Goal: Task Accomplishment & Management: Use online tool/utility

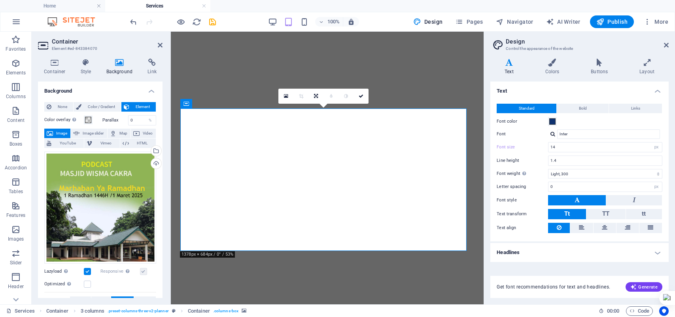
select select "px"
select select "300"
select select "px"
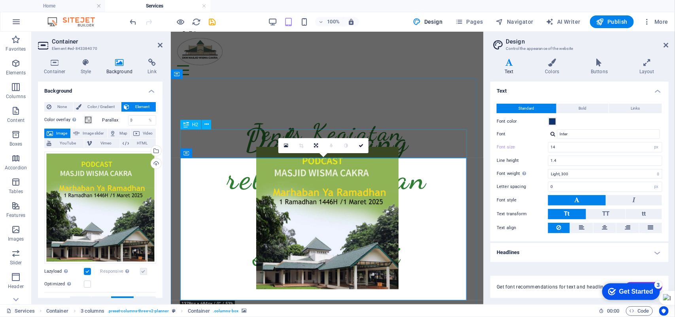
scroll to position [264, 0]
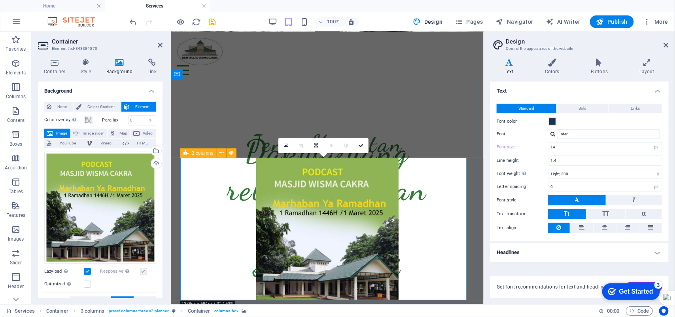
click at [192, 152] on span "3 columns" at bounding box center [203, 153] width 22 height 5
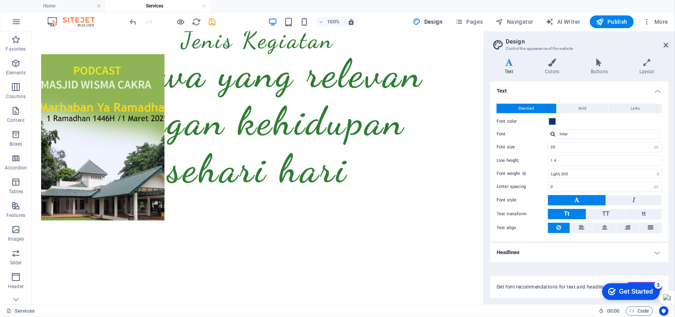
scroll to position [435, 0]
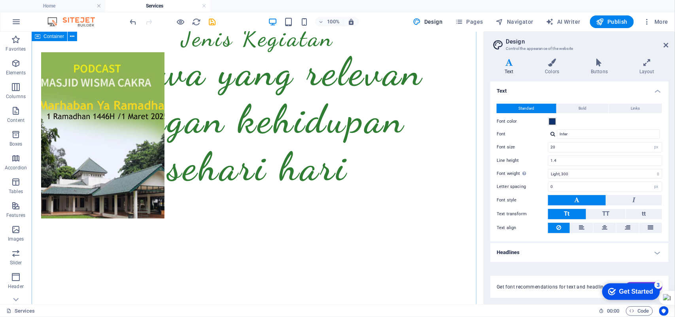
click at [64, 48] on span "3 columns" at bounding box center [64, 47] width 22 height 5
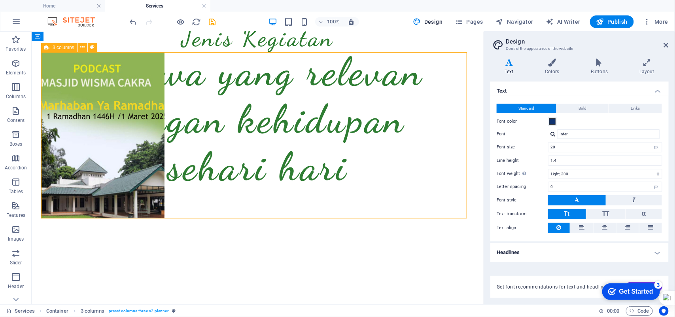
click at [64, 48] on span "3 columns" at bounding box center [64, 47] width 22 height 5
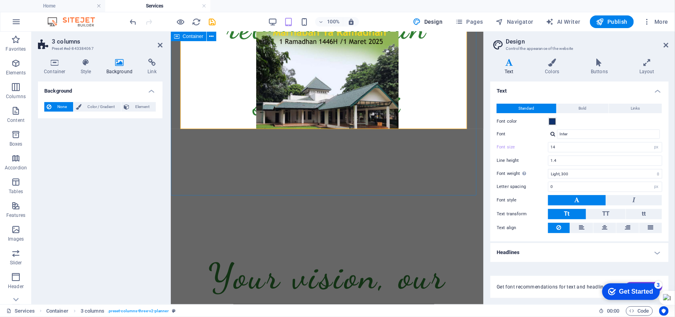
click at [315, 85] on figure at bounding box center [327, 57] width 294 height 142
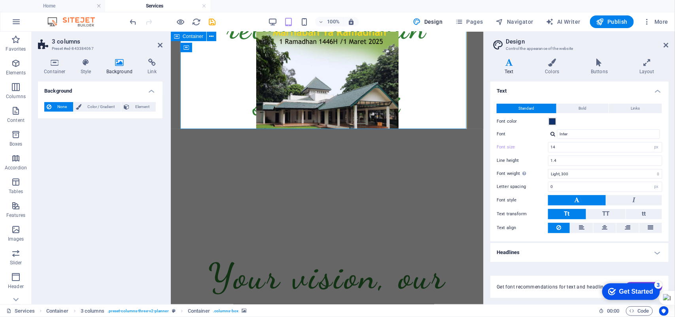
click at [315, 85] on figure at bounding box center [327, 57] width 294 height 142
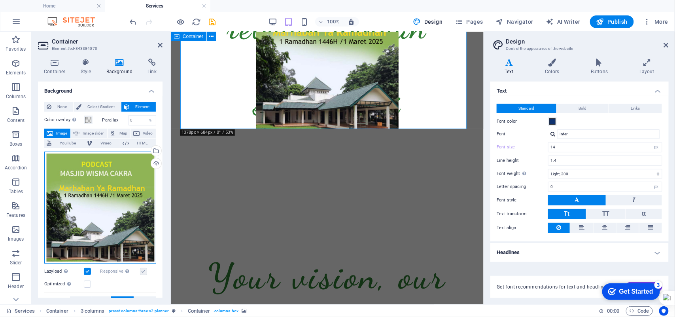
click at [64, 152] on div "Drag files here, click to choose files or select files from Files or our free s…" at bounding box center [100, 208] width 112 height 112
click at [66, 152] on body "blog.masjidwismacakra.org Home Services Favorites Elements Columns Content Boxe…" at bounding box center [337, 158] width 675 height 317
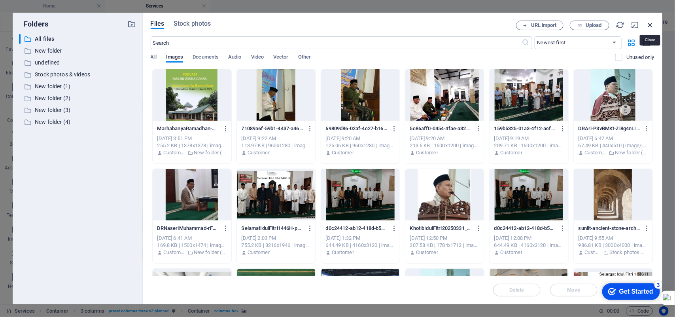
click at [653, 23] on icon "button" at bounding box center [650, 25] width 9 height 9
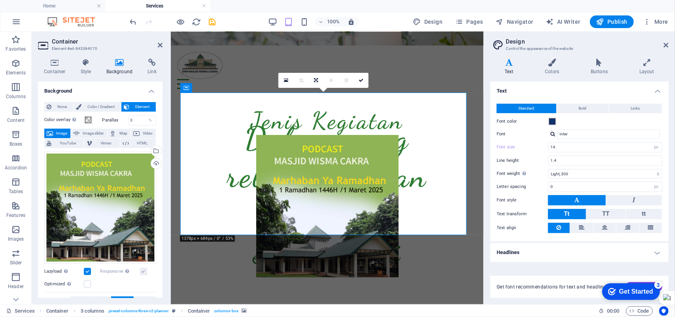
scroll to position [336, 0]
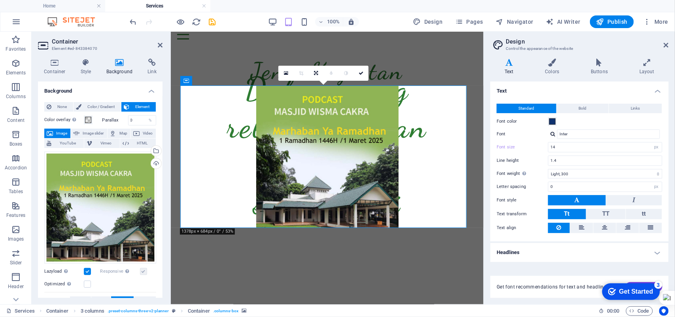
click at [283, 147] on figure at bounding box center [327, 156] width 294 height 142
click at [83, 272] on label "Lazyload Loading images after the page loads improves page speed." at bounding box center [64, 271] width 40 height 9
click at [0, 0] on input "Lazyload Loading images after the page loads improves page speed." at bounding box center [0, 0] width 0 height 0
click at [88, 283] on label at bounding box center [87, 283] width 7 height 7
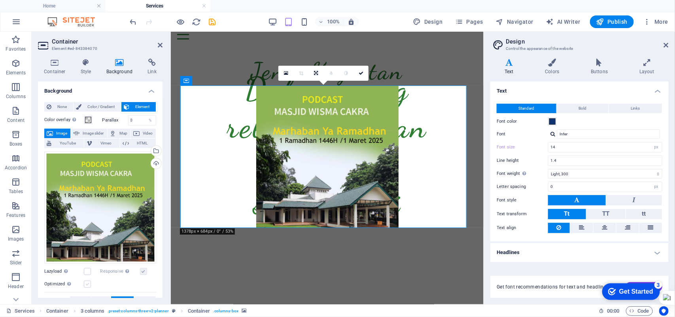
click at [0, 0] on input "Optimized Images are compressed to improve page speed." at bounding box center [0, 0] width 0 height 0
click at [142, 268] on label at bounding box center [143, 271] width 7 height 7
click at [0, 0] on input "Responsive Automatically load retina image and smartphone optimized sizes." at bounding box center [0, 0] width 0 height 0
click at [88, 271] on label at bounding box center [87, 271] width 7 height 7
click at [0, 0] on input "Lazyload Loading images after the page loads improves page speed." at bounding box center [0, 0] width 0 height 0
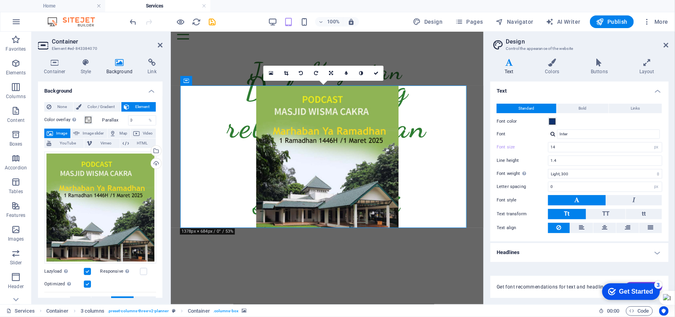
click at [88, 270] on label at bounding box center [87, 271] width 7 height 7
click at [0, 0] on input "Lazyload Loading images after the page loads improves page speed." at bounding box center [0, 0] width 0 height 0
click at [347, 188] on figure at bounding box center [327, 156] width 294 height 142
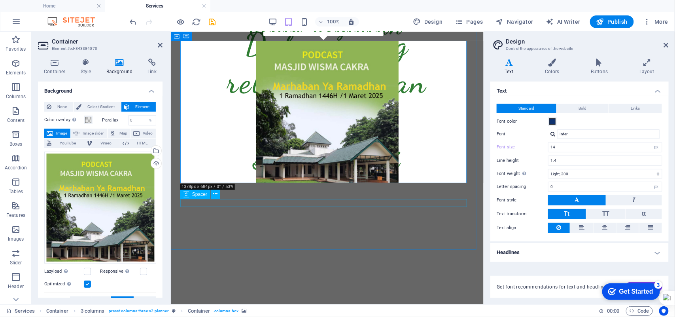
scroll to position [435, 0]
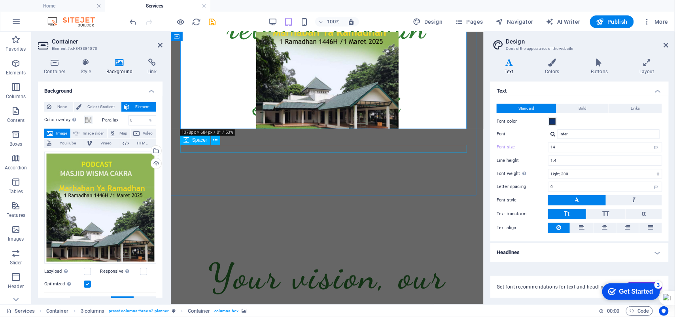
click at [236, 147] on div at bounding box center [327, 148] width 294 height 8
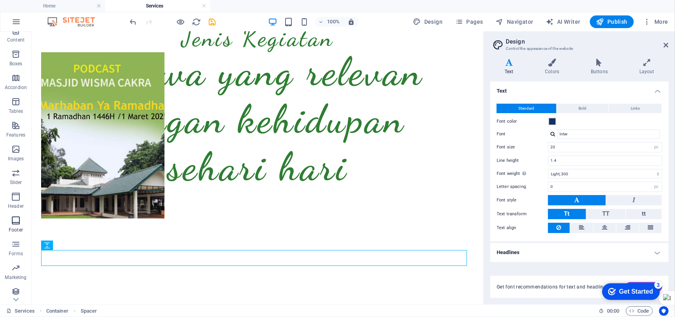
scroll to position [83, 0]
click at [16, 291] on icon "button" at bounding box center [15, 288] width 9 height 9
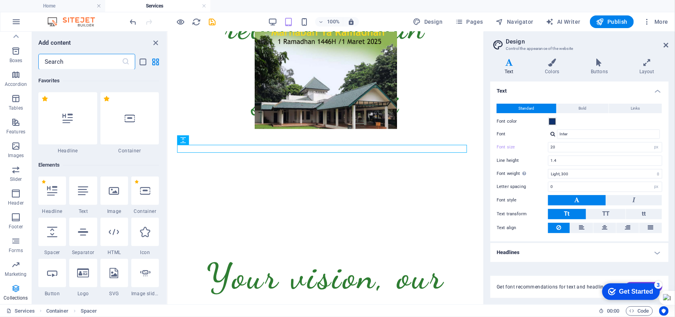
type input "14"
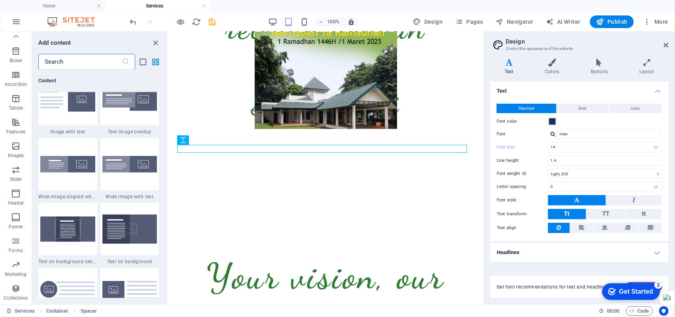
scroll to position [1385, 0]
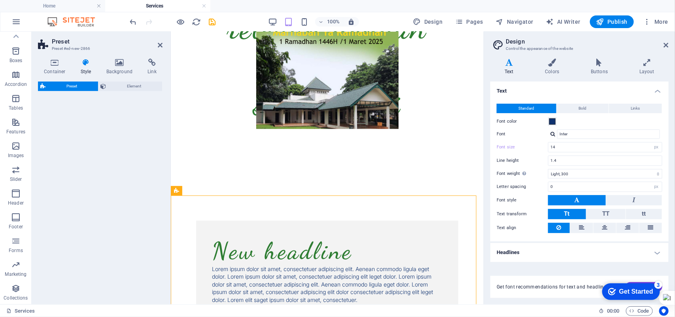
select select "rem"
select select "px"
select select "preset-text-with-image-v4-boxed"
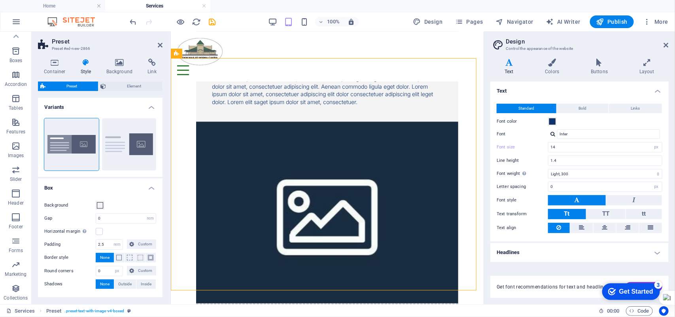
scroll to position [534, 0]
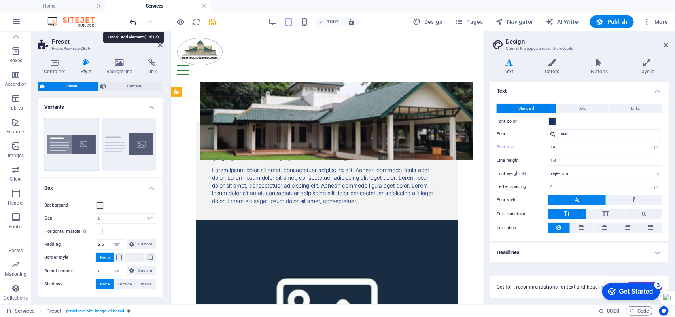
click at [131, 18] on icon "undo" at bounding box center [133, 21] width 9 height 9
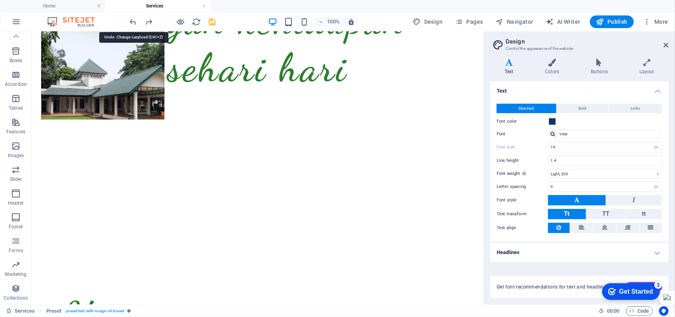
type input "20"
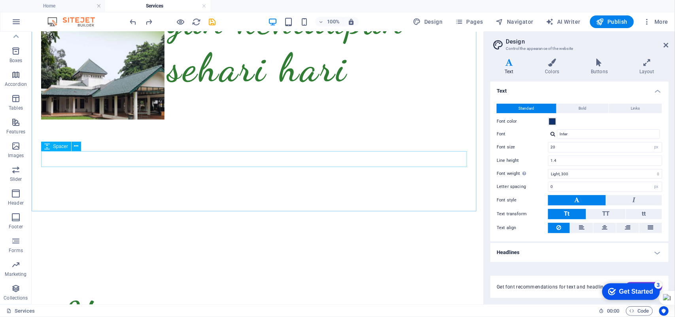
click at [62, 148] on span "Spacer" at bounding box center [60, 146] width 15 height 5
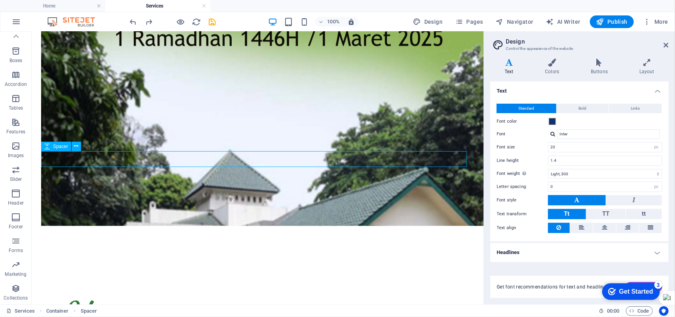
select select "px"
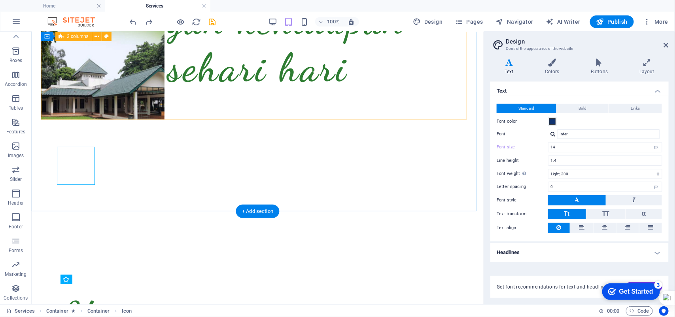
click at [215, 101] on div "[DATE][PERSON_NAME][DEMOGRAPHIC_DATA]" at bounding box center [257, 36] width 433 height 166
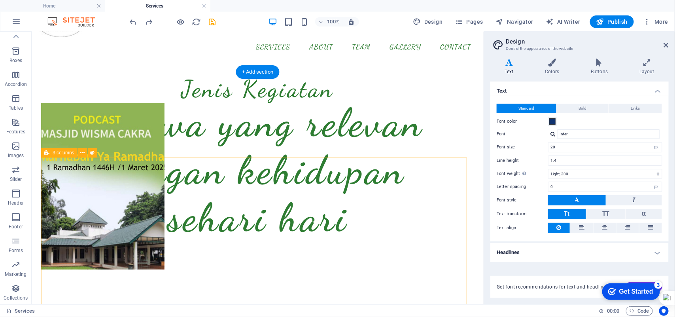
scroll to position [396, 0]
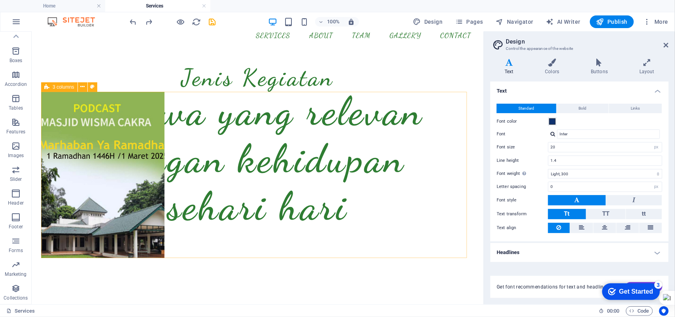
click at [156, 168] on figure at bounding box center [102, 174] width 123 height 166
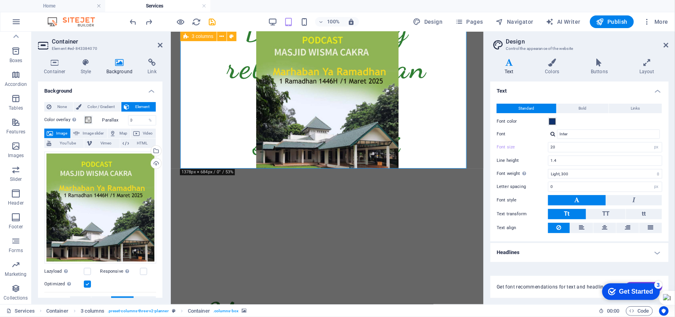
type input "14"
click at [88, 67] on h4 "Style" at bounding box center [88, 67] width 26 height 17
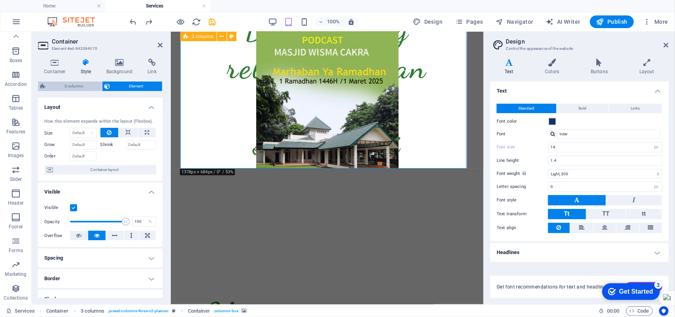
click at [70, 87] on span "3 columns" at bounding box center [74, 85] width 52 height 9
select select "px"
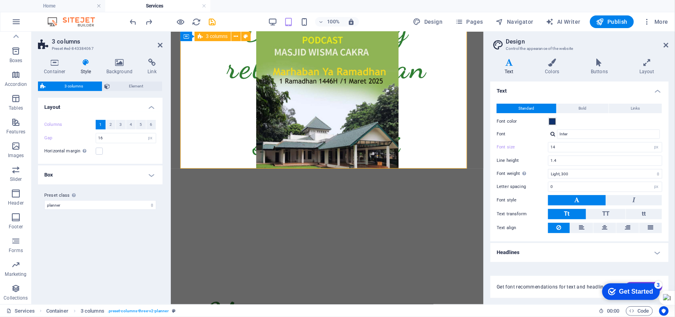
click at [97, 123] on button "1" at bounding box center [101, 124] width 10 height 9
click at [82, 83] on span "3 columns" at bounding box center [74, 85] width 52 height 9
click at [98, 149] on label at bounding box center [99, 151] width 7 height 7
click at [0, 0] on input "Horizontal margin Only if the containers "Content width" is not set to "Default"" at bounding box center [0, 0] width 0 height 0
click at [153, 174] on h4 "Box" at bounding box center [100, 174] width 125 height 19
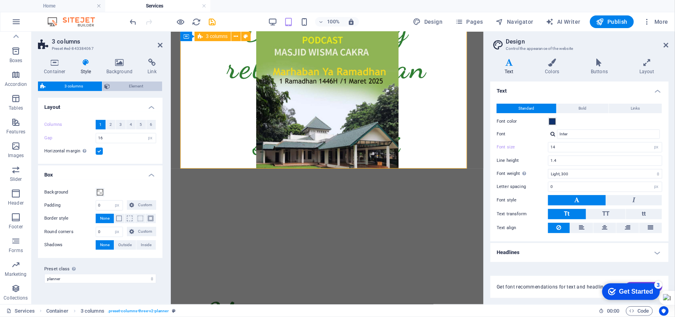
click at [132, 85] on span "Element" at bounding box center [136, 85] width 47 height 9
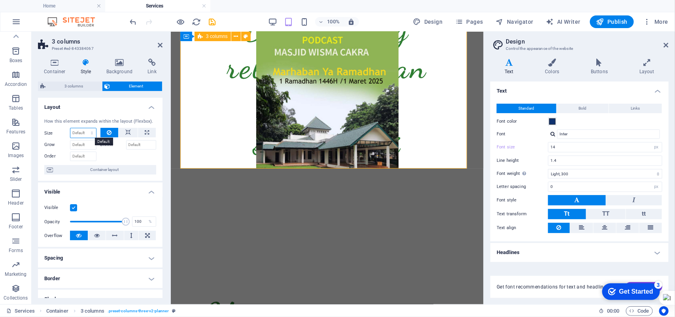
click at [85, 131] on select "Default auto px % 1/1 1/2 1/3 1/4 1/5 1/6 1/7 1/8 1/9 1/10" at bounding box center [83, 132] width 26 height 9
select select "px"
click at [84, 128] on select "Default auto px % 1/1 1/2 1/3 1/4 1/5 1/6 1/7 1/8 1/9 1/10" at bounding box center [83, 132] width 26 height 9
type input "0"
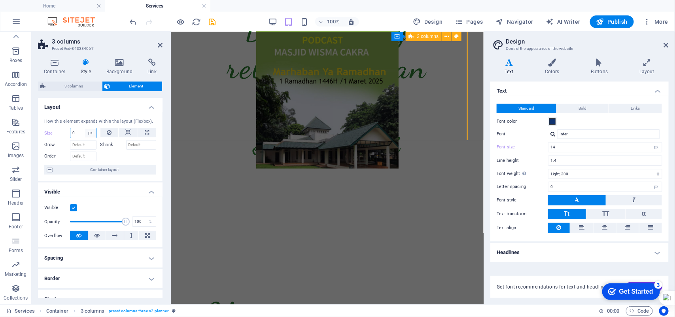
click at [85, 134] on select "Default auto px % 1/1 1/2 1/3 1/4 1/5 1/6 1/7 1/8 1/9 1/10" at bounding box center [90, 132] width 11 height 9
select select "%"
click at [85, 128] on select "Default auto px % 1/1 1/2 1/3 1/4 1/5 1/6 1/7 1/8 1/9 1/10" at bounding box center [90, 132] width 11 height 9
type input "100"
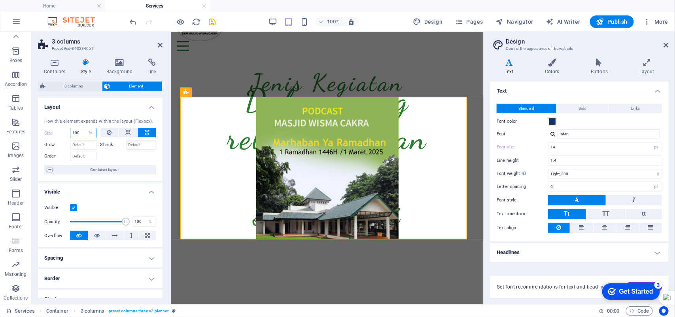
scroll to position [374, 0]
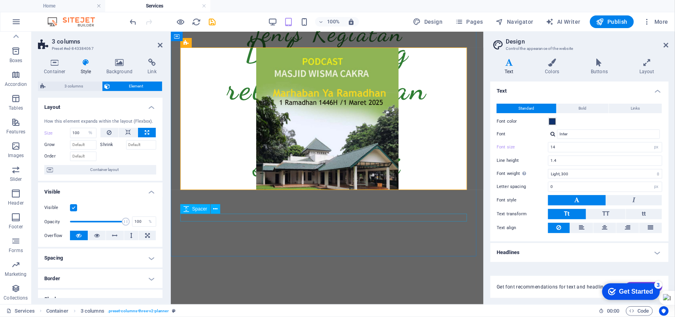
click at [387, 216] on div at bounding box center [327, 217] width 294 height 8
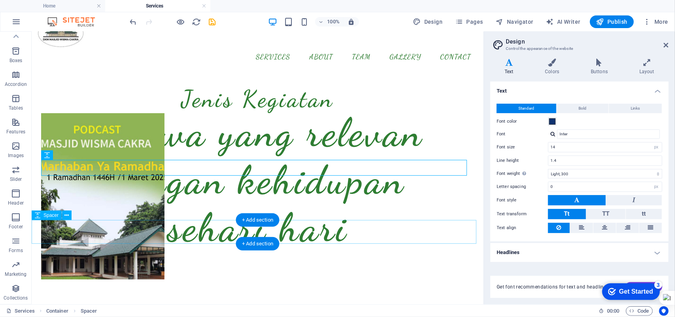
scroll to position [541, 0]
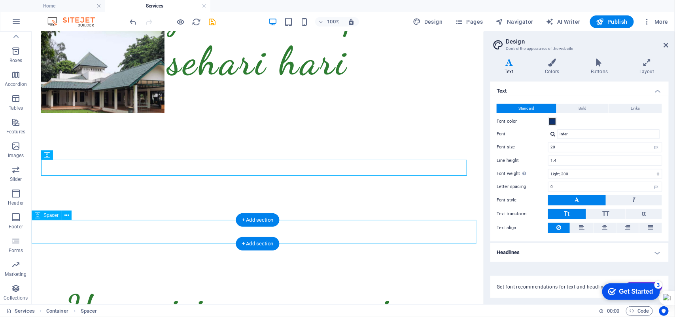
click at [45, 225] on div at bounding box center [257, 232] width 452 height 24
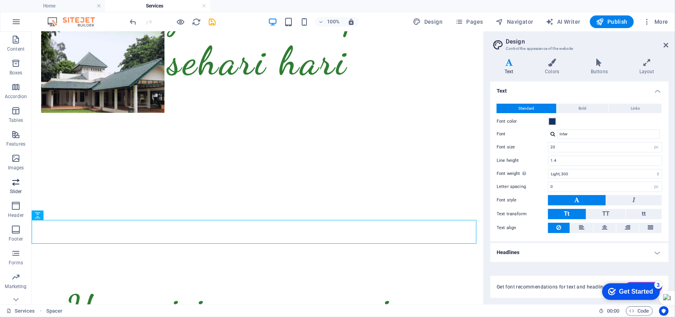
scroll to position [83, 0]
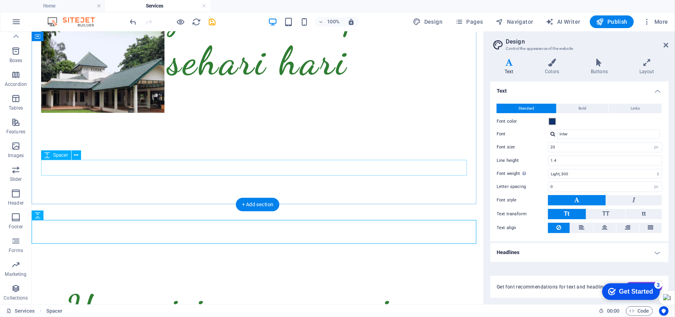
click at [148, 163] on div at bounding box center [257, 168] width 433 height 16
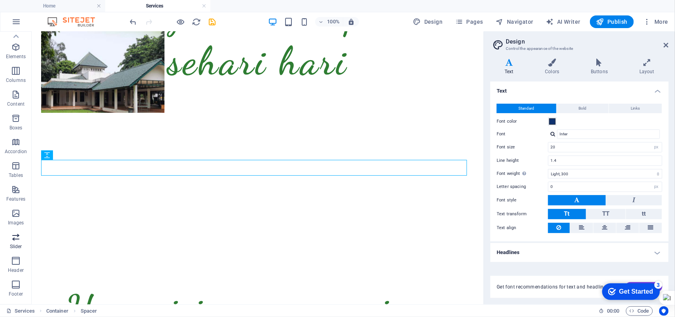
scroll to position [0, 0]
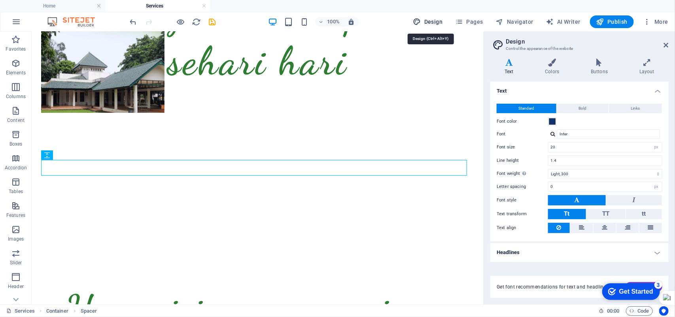
click at [420, 23] on icon "button" at bounding box center [417, 22] width 8 height 8
click at [0, 0] on icon "button" at bounding box center [0, 0] width 0 height 0
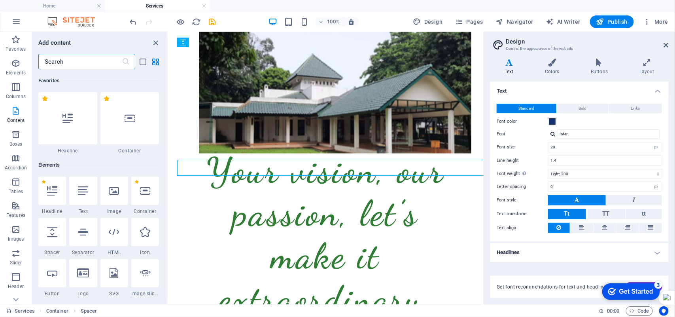
click at [0, 0] on icon "button" at bounding box center [0, 0] width 0 height 0
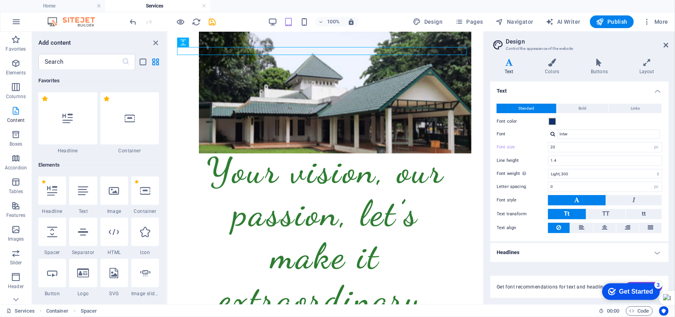
type input "14"
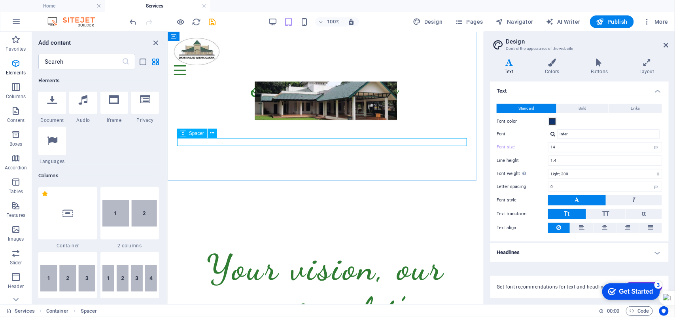
scroll to position [442, 0]
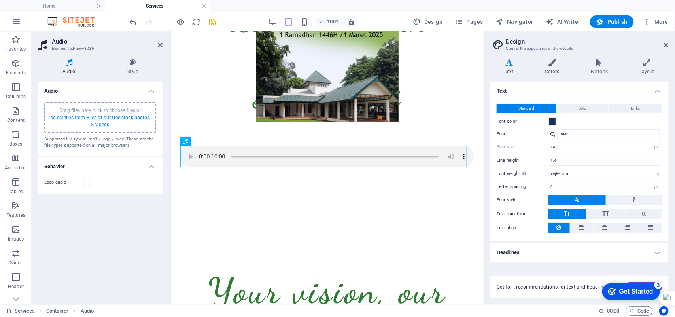
click at [69, 118] on link "select files from Files or our free stock photos & videos" at bounding box center [100, 121] width 99 height 13
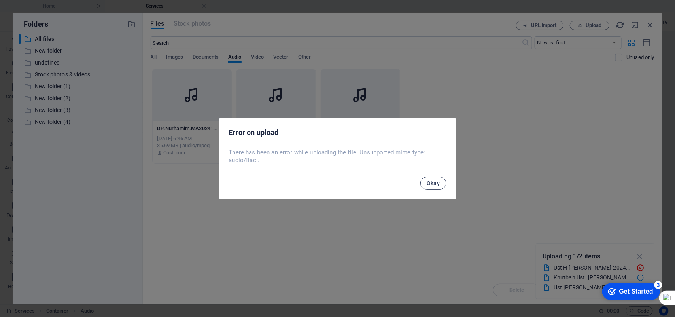
click at [434, 182] on span "Okay" at bounding box center [433, 183] width 13 height 6
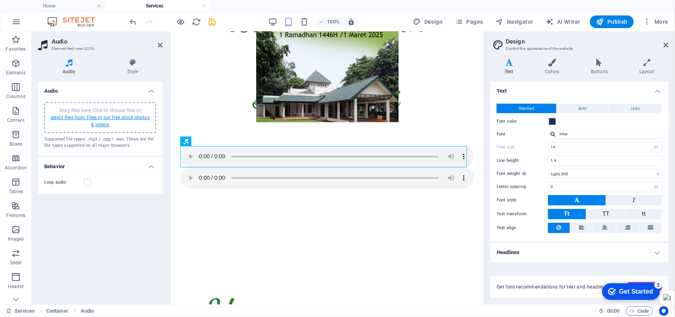
click at [90, 117] on link "select files from Files or our free stock photos & videos" at bounding box center [100, 121] width 99 height 13
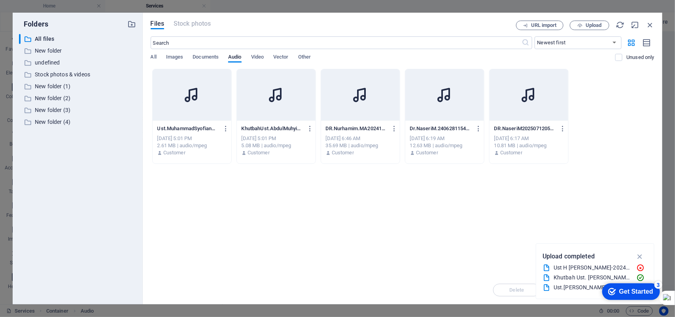
click at [283, 107] on div at bounding box center [276, 94] width 79 height 51
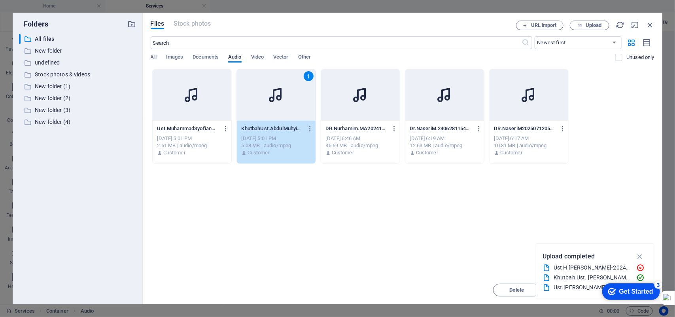
click at [275, 104] on icon at bounding box center [276, 94] width 19 height 19
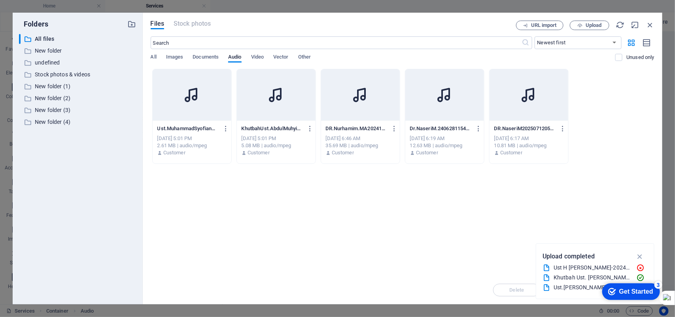
drag, startPoint x: 275, startPoint y: 104, endPoint x: 104, endPoint y: 73, distance: 173.7
click at [275, 104] on icon at bounding box center [276, 94] width 19 height 19
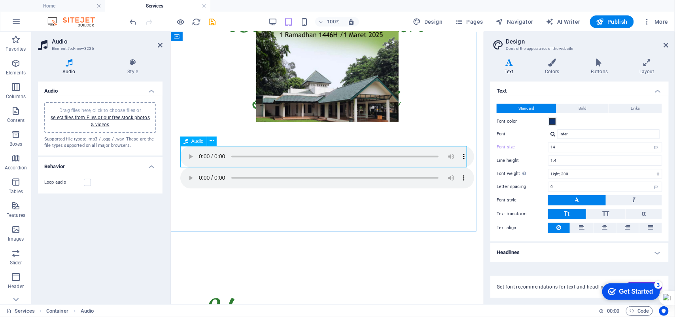
click at [200, 163] on figure at bounding box center [327, 156] width 294 height 21
click at [455, 157] on figure at bounding box center [327, 156] width 294 height 21
click at [455, 155] on figure at bounding box center [327, 156] width 294 height 21
click at [456, 155] on figure at bounding box center [327, 156] width 294 height 21
click at [210, 141] on icon at bounding box center [212, 141] width 4 height 8
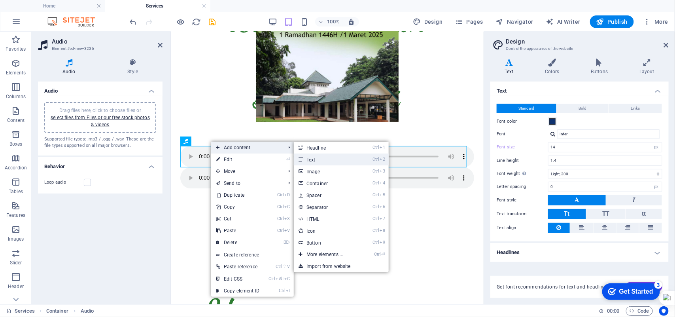
click at [306, 156] on link "Ctrl 2 Text" at bounding box center [326, 159] width 65 height 12
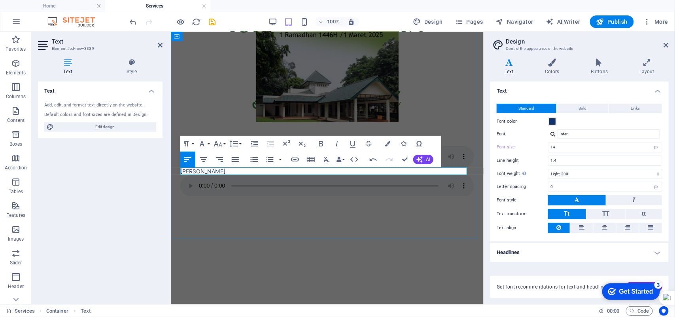
click at [276, 171] on p "[PERSON_NAME]" at bounding box center [327, 171] width 294 height 8
click at [241, 243] on div at bounding box center [327, 243] width 313 height 8
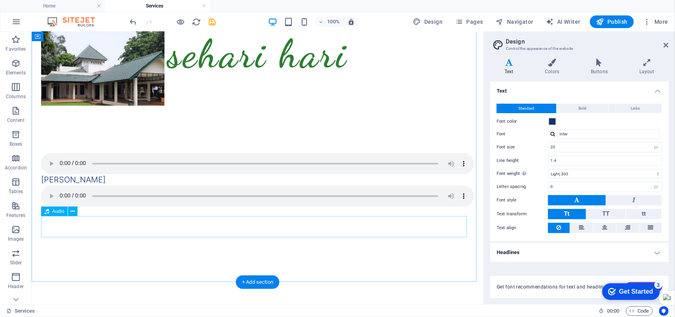
scroll to position [590, 0]
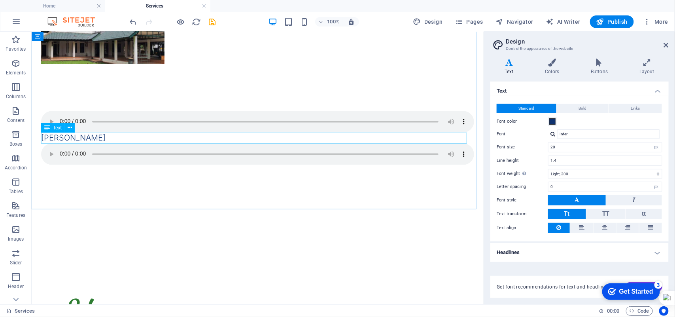
click at [52, 123] on div "Text" at bounding box center [53, 127] width 24 height 9
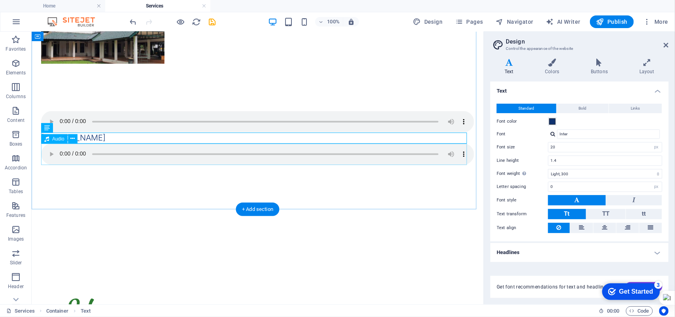
click at [50, 152] on figure at bounding box center [257, 153] width 433 height 21
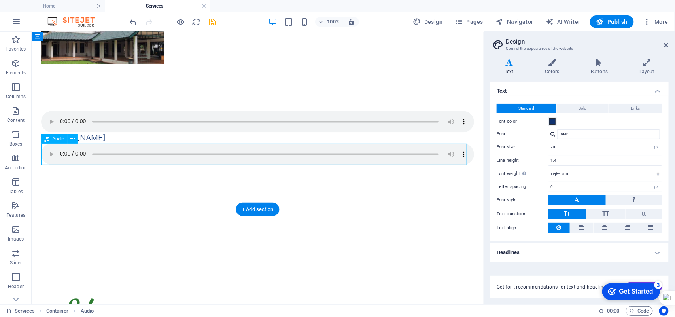
click at [52, 153] on figure at bounding box center [257, 153] width 433 height 21
click at [72, 103] on icon at bounding box center [72, 106] width 4 height 8
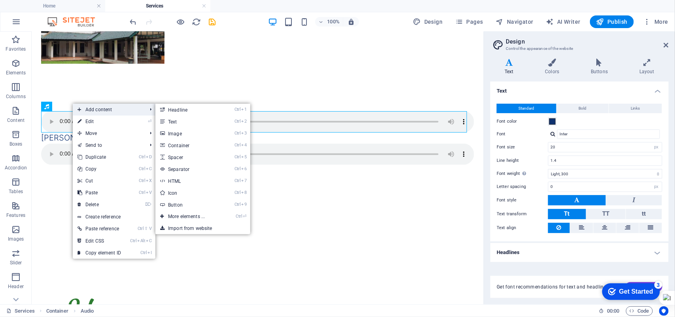
click at [90, 107] on span "Add content" at bounding box center [108, 110] width 71 height 12
click at [170, 132] on link "Ctrl 3 Image" at bounding box center [187, 133] width 65 height 12
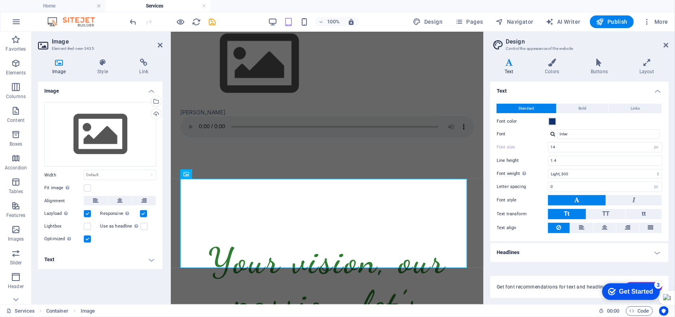
scroll to position [430, 0]
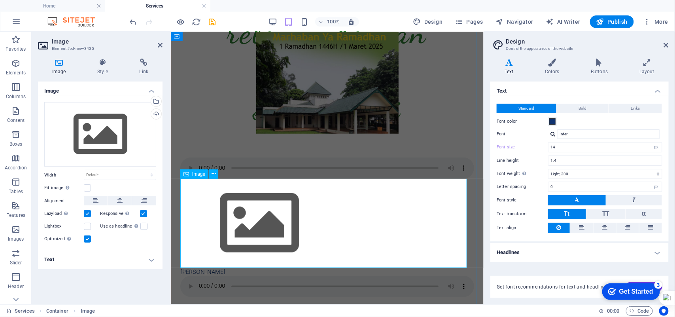
click at [251, 214] on figure at bounding box center [327, 222] width 294 height 89
click at [253, 214] on figure at bounding box center [327, 222] width 294 height 89
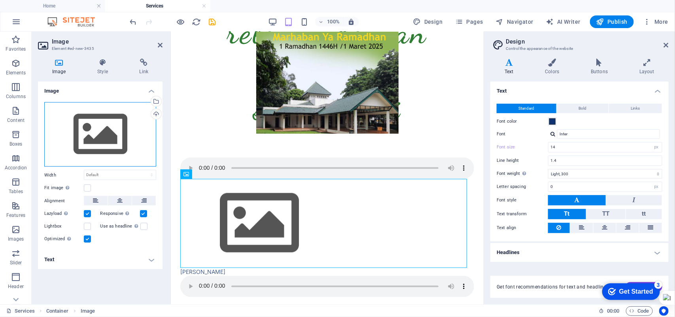
click at [101, 127] on div "Drag files here, click to choose files or select files from Files or our free s…" at bounding box center [100, 134] width 112 height 65
click at [102, 129] on div "Drag files here, click to choose files or select files from Files or our free s…" at bounding box center [100, 134] width 112 height 65
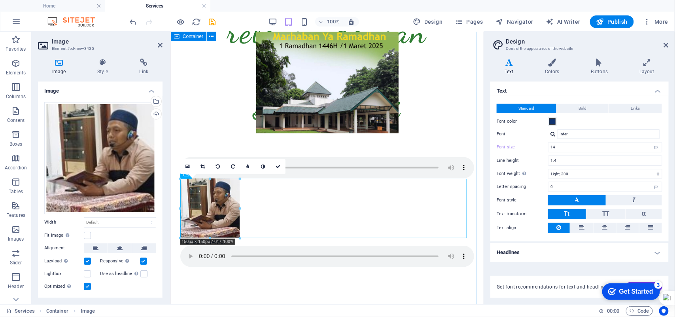
scroll to position [480, 0]
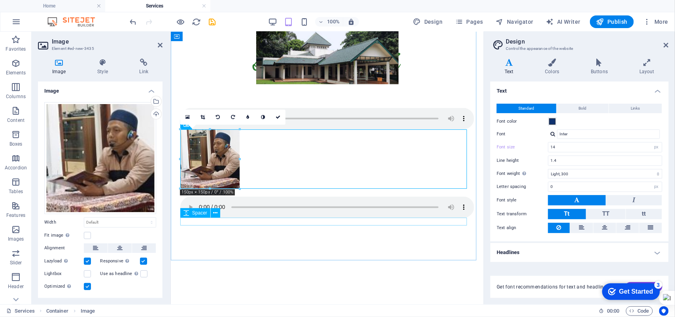
click at [209, 220] on div at bounding box center [327, 222] width 294 height 8
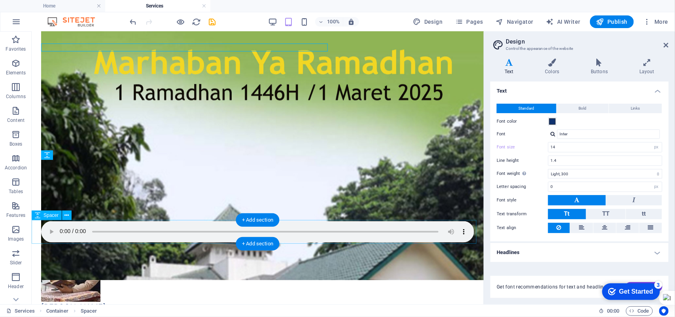
scroll to position [654, 0]
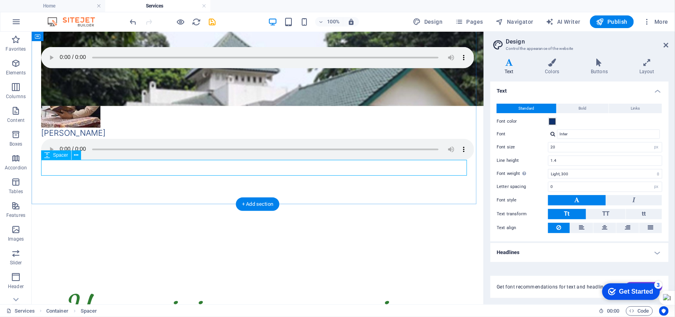
click at [121, 166] on div at bounding box center [257, 168] width 433 height 16
click at [51, 157] on div "Spacer" at bounding box center [56, 154] width 30 height 9
click at [76, 154] on icon at bounding box center [76, 155] width 4 height 8
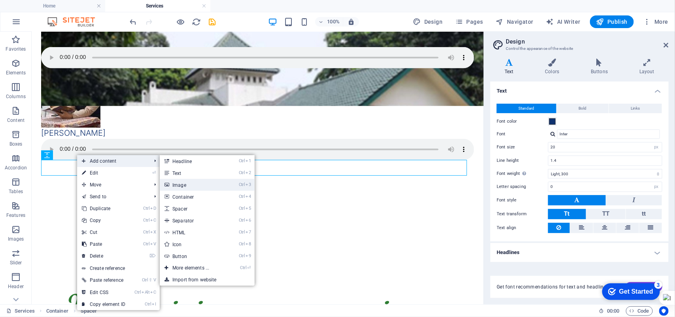
click at [174, 186] on link "Ctrl 3 Image" at bounding box center [192, 185] width 65 height 12
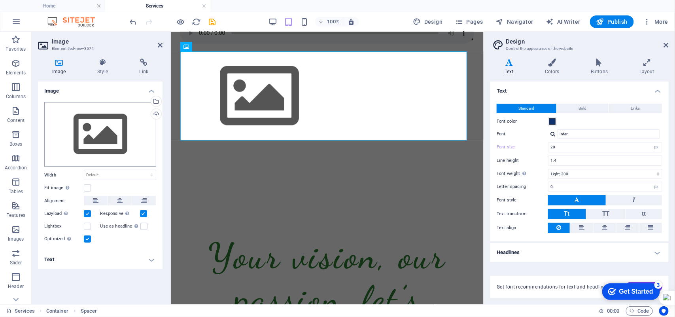
type input "14"
click at [98, 129] on div "Drag files here, click to choose files or select files from Files or our free s…" at bounding box center [100, 134] width 112 height 65
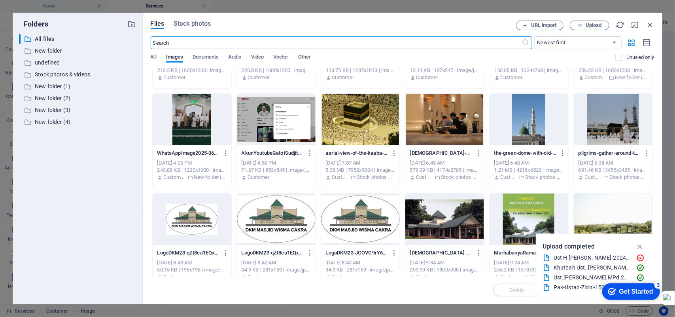
scroll to position [885, 0]
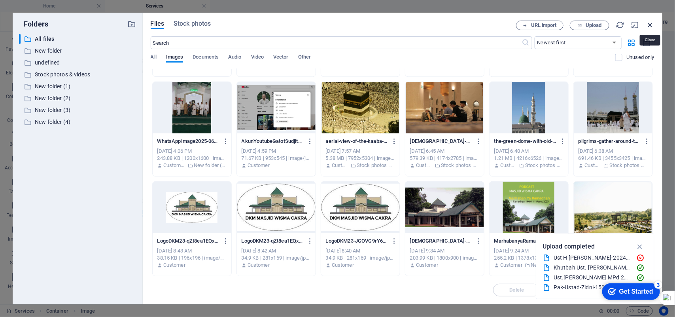
click at [653, 23] on icon "button" at bounding box center [650, 25] width 9 height 9
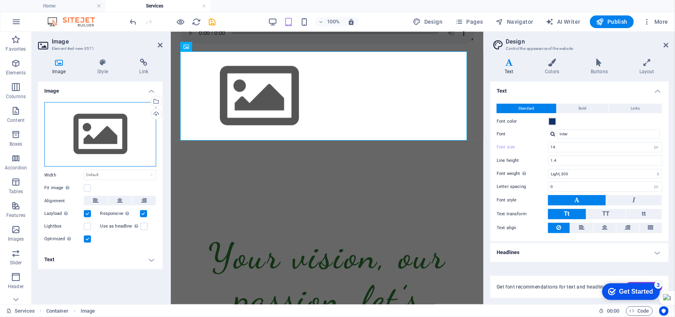
click at [102, 127] on div "Drag files here, click to choose files or select files from Files or our free s…" at bounding box center [100, 134] width 112 height 65
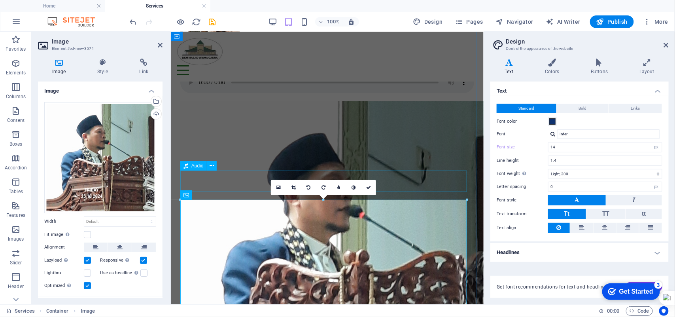
scroll to position [506, 0]
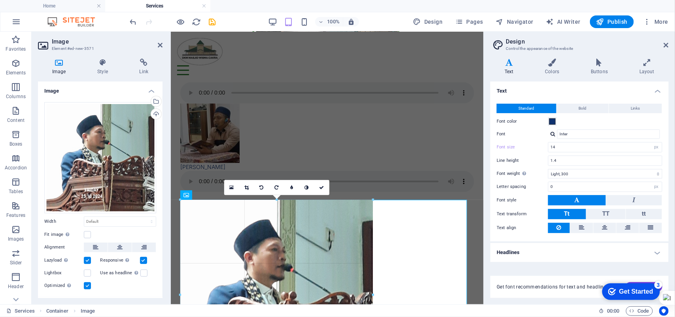
drag, startPoint x: 465, startPoint y: 202, endPoint x: 150, endPoint y: 281, distance: 325.1
type input "485"
select select "px"
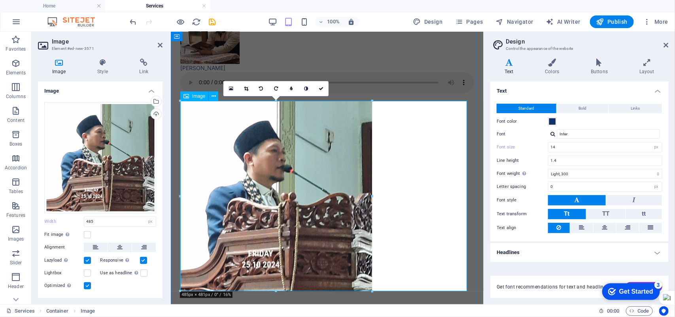
scroll to position [654, 0]
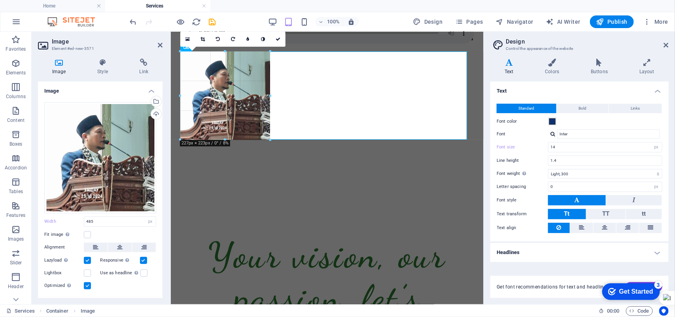
drag, startPoint x: 203, startPoint y: 207, endPoint x: 272, endPoint y: 139, distance: 97.1
type input "227"
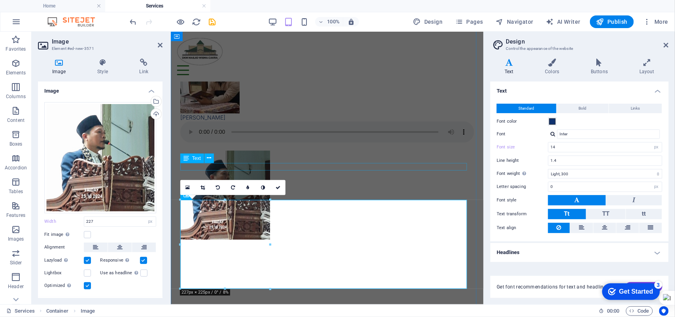
scroll to position [506, 0]
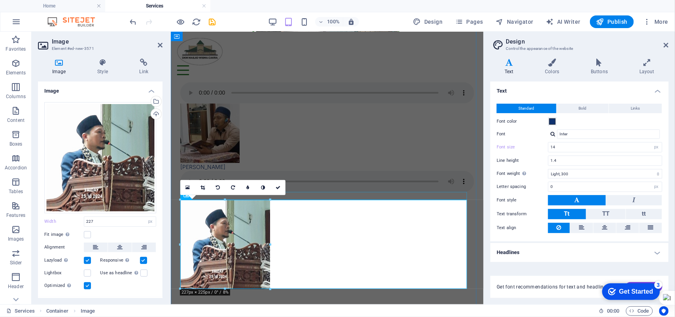
click at [313, 197] on div at bounding box center [327, 196] width 294 height 8
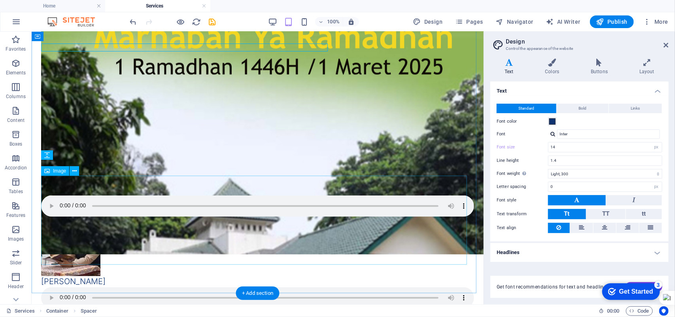
drag, startPoint x: 313, startPoint y: 197, endPoint x: 178, endPoint y: 160, distance: 140.4
click at [90, 216] on figure at bounding box center [257, 245] width 433 height 59
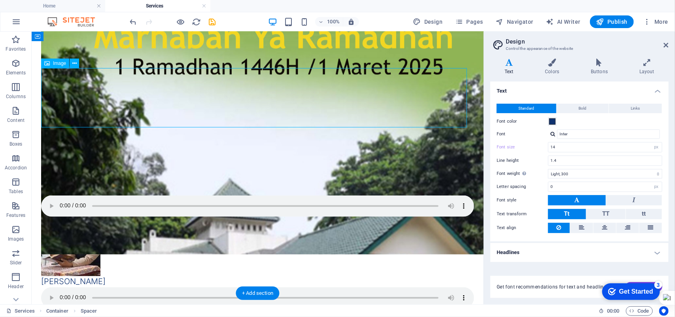
click at [91, 216] on figure at bounding box center [257, 245] width 433 height 59
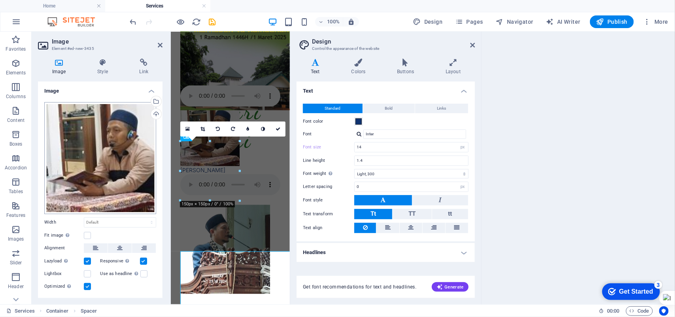
click at [97, 113] on div "Drag files here, click to choose files or select files from Files or our free s…" at bounding box center [100, 158] width 112 height 112
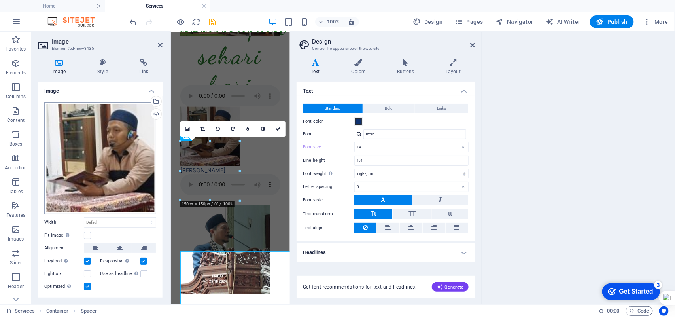
click at [97, 113] on div "Drag files here, click to choose files or select files from Files or our free s…" at bounding box center [100, 158] width 112 height 112
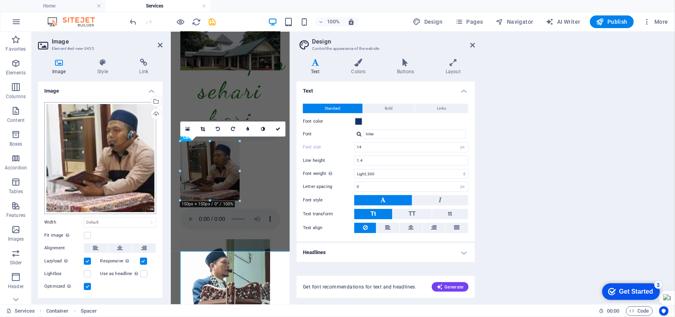
click at [98, 110] on div "Drag files here, click to choose files or select files from Files or our free s…" at bounding box center [100, 158] width 112 height 112
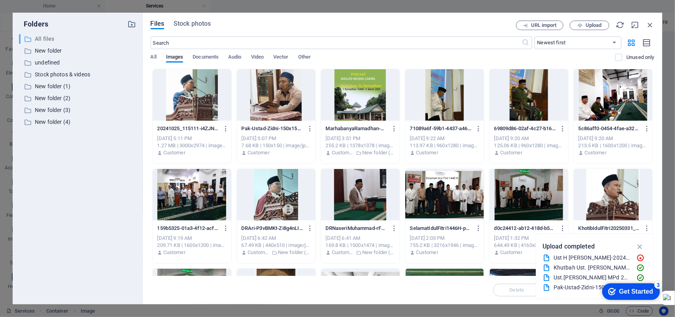
click at [40, 40] on p "All files" at bounding box center [78, 38] width 87 height 9
click at [105, 252] on div "​ All files All files ​ New folder New folder ​ undefined undefined ​ Stock pho…" at bounding box center [77, 166] width 117 height 264
click at [648, 24] on icon "button" at bounding box center [650, 25] width 9 height 9
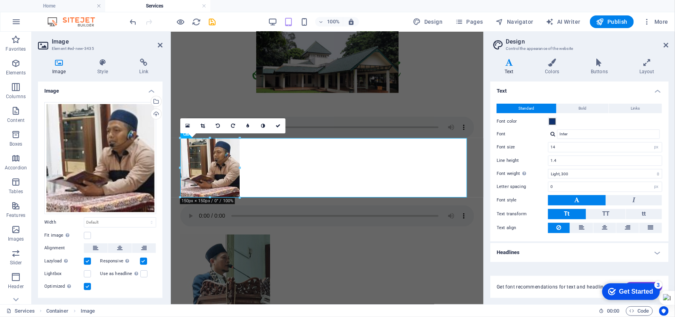
click at [381, 172] on figure at bounding box center [327, 167] width 294 height 59
click at [354, 228] on div at bounding box center [327, 230] width 294 height 8
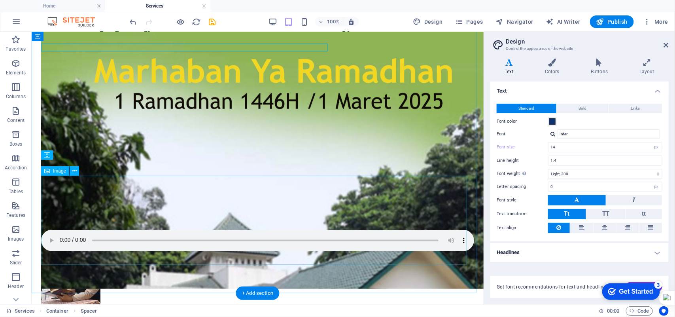
drag, startPoint x: 283, startPoint y: 195, endPoint x: 98, endPoint y: 102, distance: 207.2
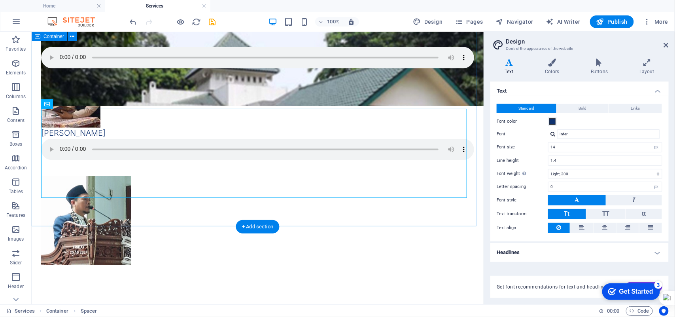
type input "20"
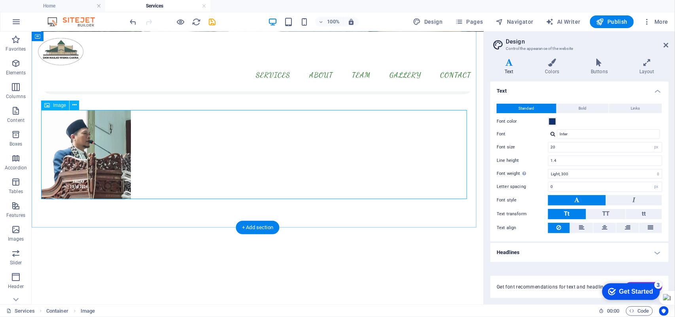
scroll to position [703, 0]
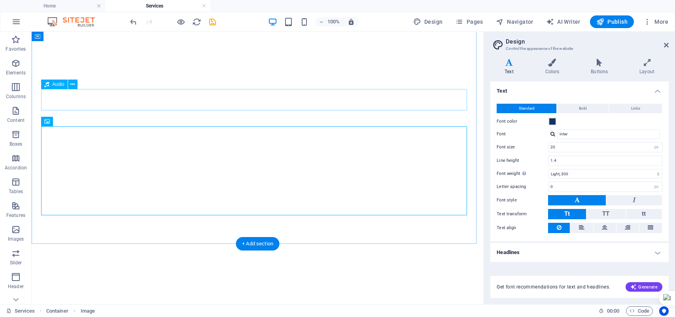
select select "px"
select select "300"
select select "px"
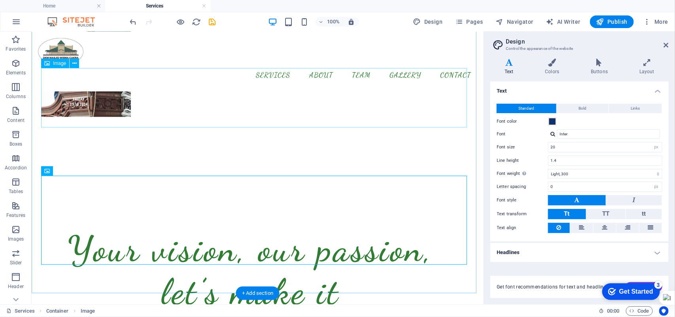
scroll to position [654, 0]
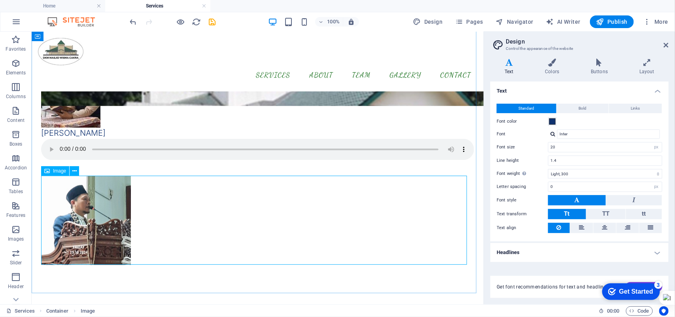
select select "px"
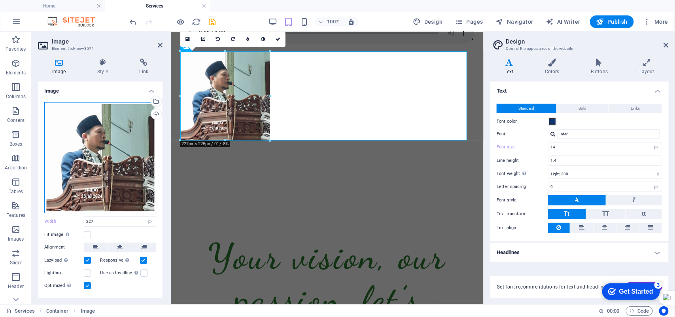
click at [47, 169] on div "Drag files here, click to choose files or select files from Files or our free s…" at bounding box center [100, 157] width 112 height 111
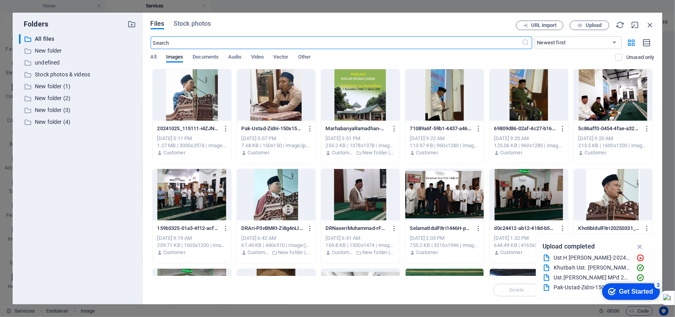
click at [651, 21] on icon "button" at bounding box center [650, 25] width 9 height 9
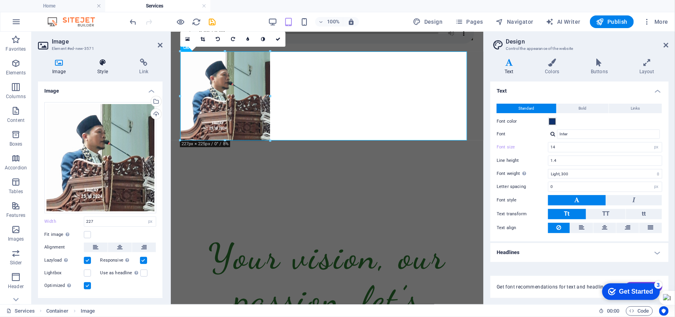
click at [103, 64] on icon at bounding box center [102, 63] width 39 height 8
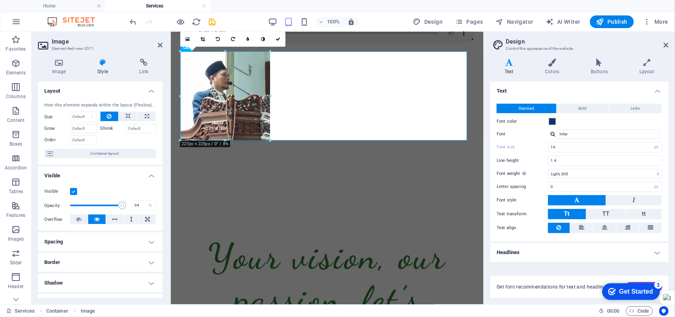
drag, startPoint x: 123, startPoint y: 204, endPoint x: 121, endPoint y: 200, distance: 4.3
click at [121, 201] on span at bounding box center [122, 205] width 8 height 8
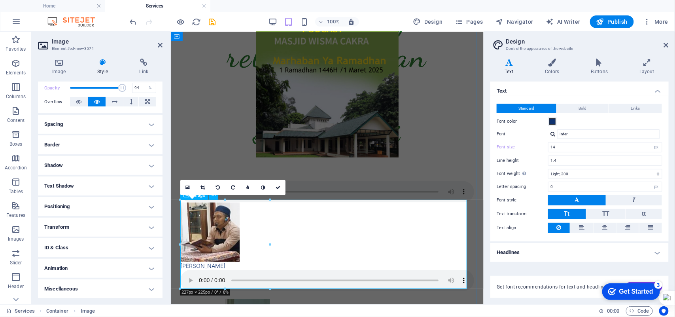
scroll to position [506, 0]
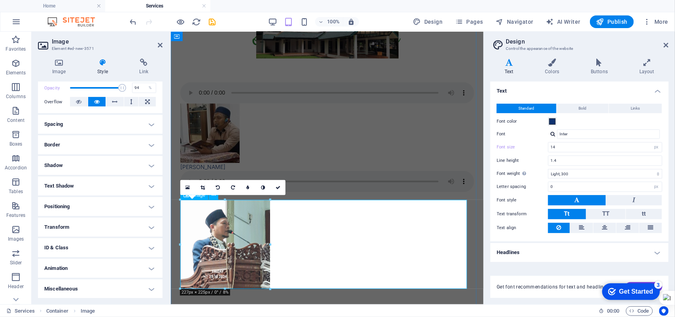
click at [303, 236] on figure at bounding box center [327, 244] width 294 height 89
click at [265, 248] on figure at bounding box center [327, 244] width 294 height 89
click at [345, 212] on figure at bounding box center [327, 244] width 294 height 89
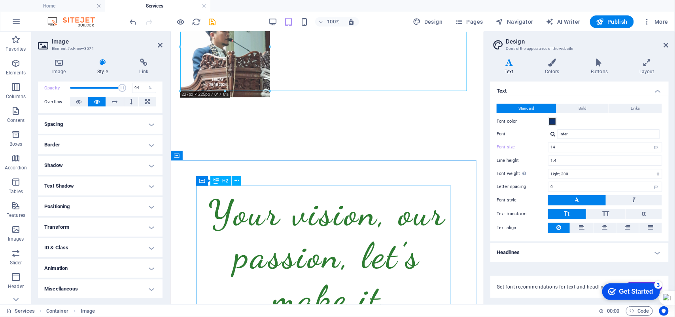
scroll to position [703, 0]
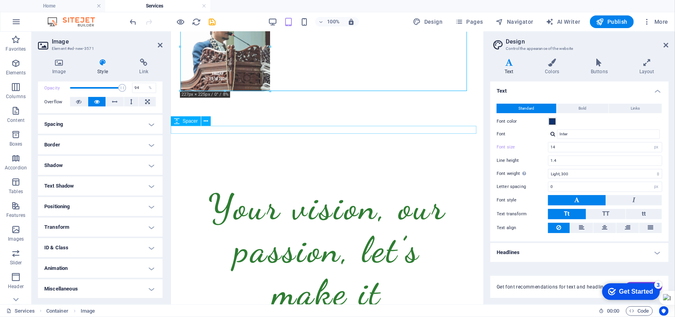
click at [188, 121] on span "Spacer" at bounding box center [190, 121] width 15 height 5
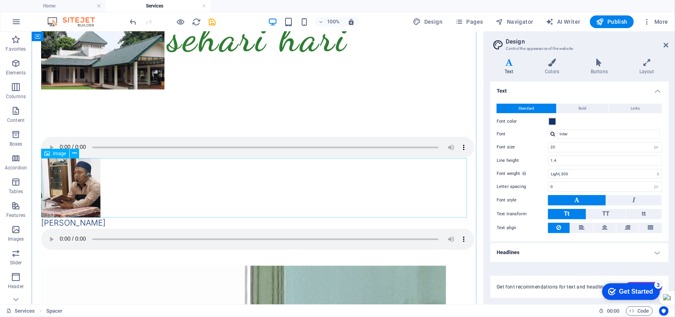
scroll to position [663, 0]
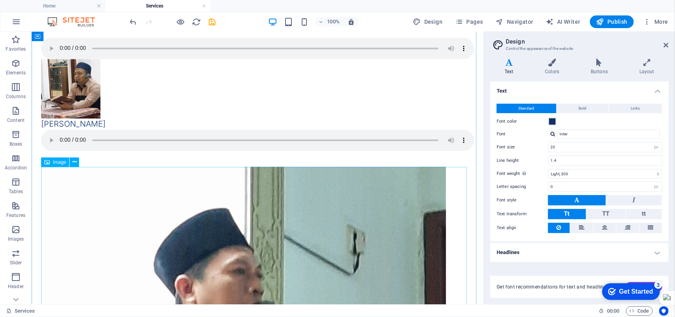
click at [62, 164] on span "Image" at bounding box center [59, 162] width 13 height 5
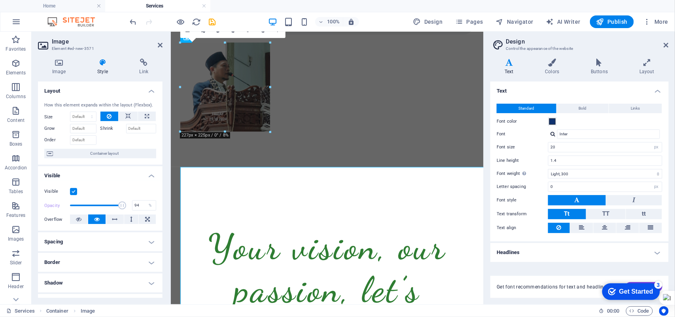
click at [62, 163] on div "How this element expands within the layout (Flexbox). Size Default auto px % 1/…" at bounding box center [100, 130] width 125 height 69
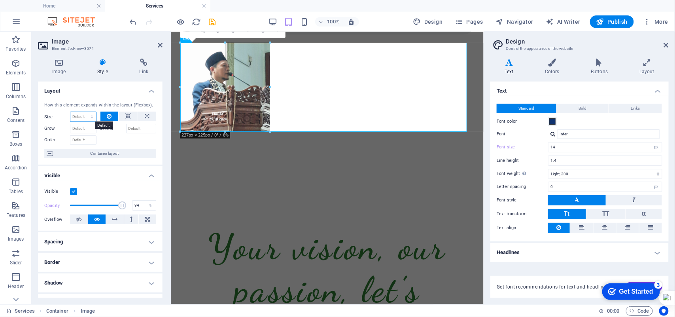
click at [80, 115] on select "Default auto px % 1/1 1/2 1/3 1/4 1/5 1/6 1/7 1/8 1/9 1/10" at bounding box center [83, 116] width 26 height 9
click at [127, 114] on icon at bounding box center [128, 116] width 6 height 9
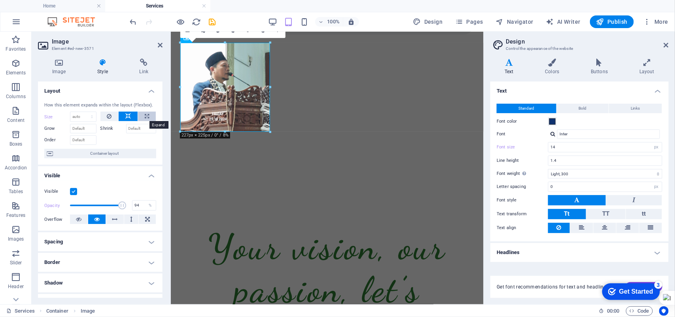
click at [145, 115] on icon at bounding box center [147, 116] width 4 height 9
select select "%"
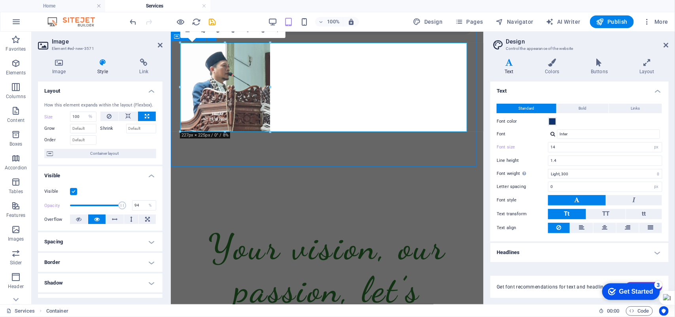
click at [410, 42] on div at bounding box center [327, 38] width 294 height 8
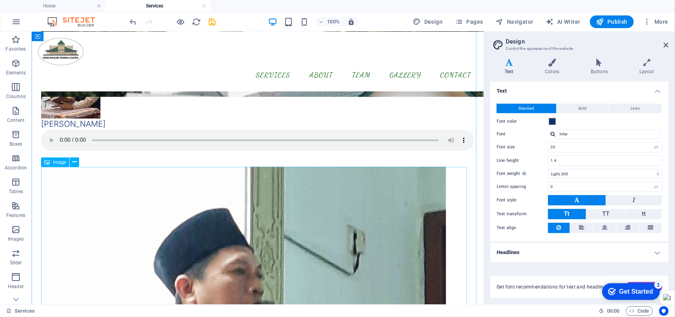
click at [47, 161] on icon at bounding box center [47, 161] width 6 height 9
click at [72, 161] on icon at bounding box center [74, 162] width 4 height 8
click at [76, 161] on icon at bounding box center [74, 162] width 4 height 8
click at [74, 161] on icon at bounding box center [74, 162] width 4 height 8
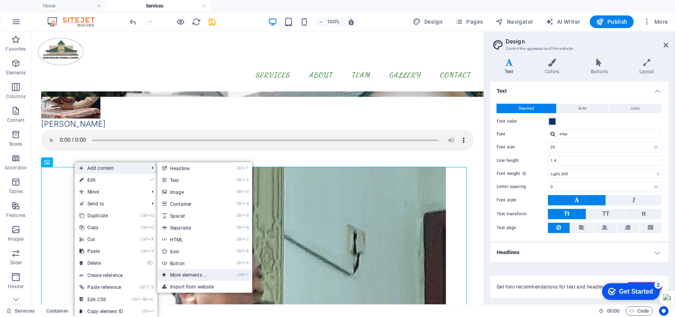
click at [185, 272] on link "Ctrl ⏎ More elements ..." at bounding box center [189, 275] width 65 height 12
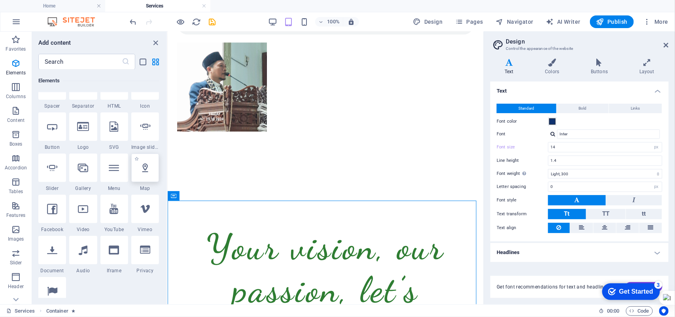
scroll to position [198, 0]
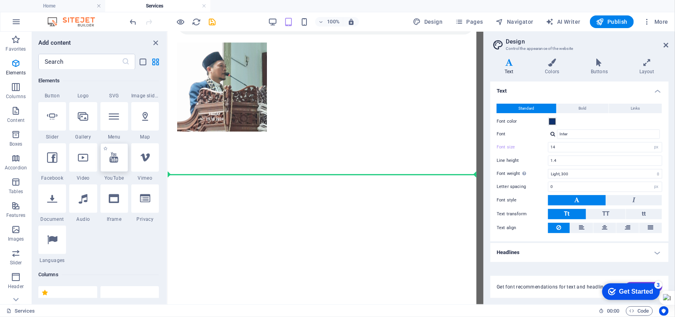
select select "ar16_9"
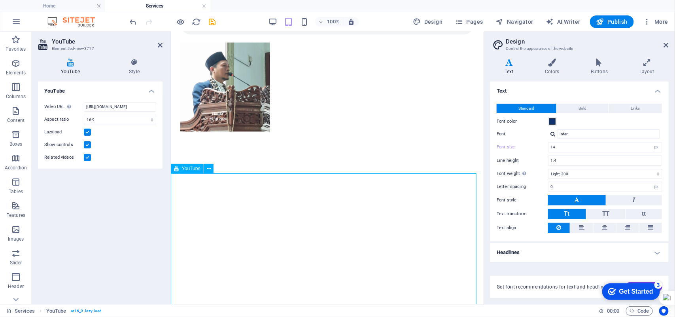
scroll to position [762, 0]
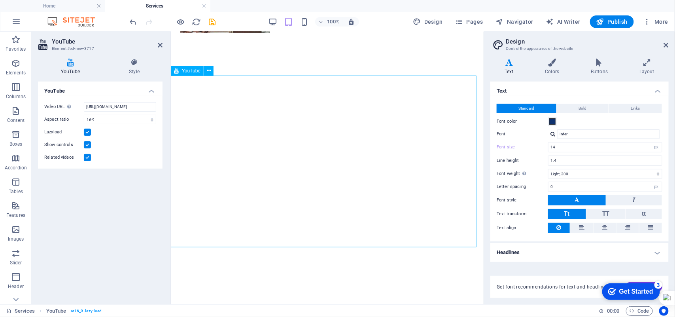
drag, startPoint x: 368, startPoint y: 193, endPoint x: 364, endPoint y: 198, distance: 7.3
click at [368, 194] on div at bounding box center [327, 163] width 313 height 176
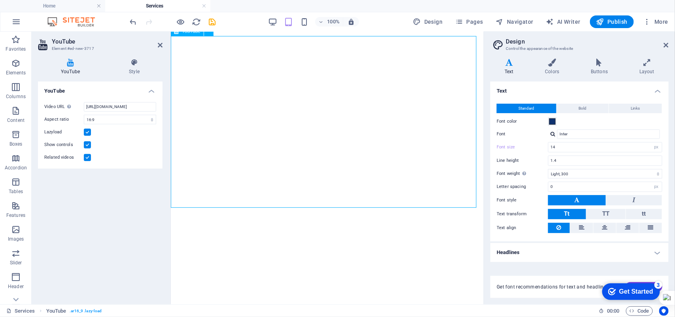
scroll to position [811, 0]
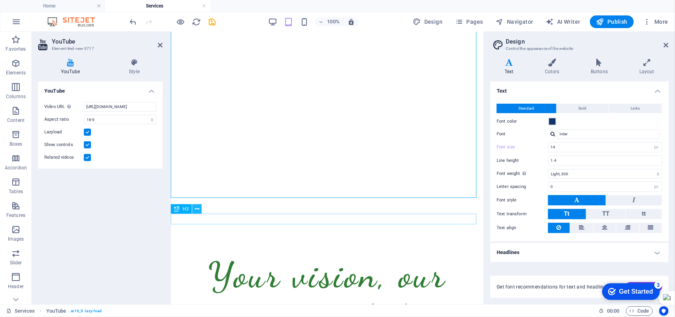
click at [196, 210] on icon at bounding box center [197, 209] width 4 height 8
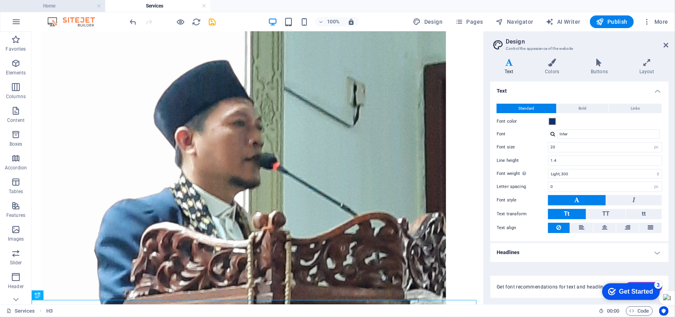
scroll to position [1271, 0]
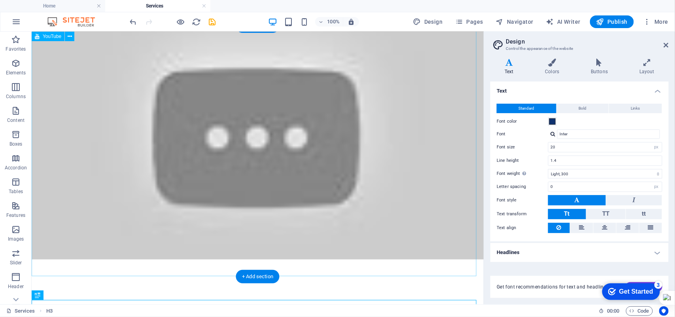
drag, startPoint x: 254, startPoint y: 95, endPoint x: 252, endPoint y: 91, distance: 4.1
click at [252, 91] on div at bounding box center [257, 132] width 452 height 254
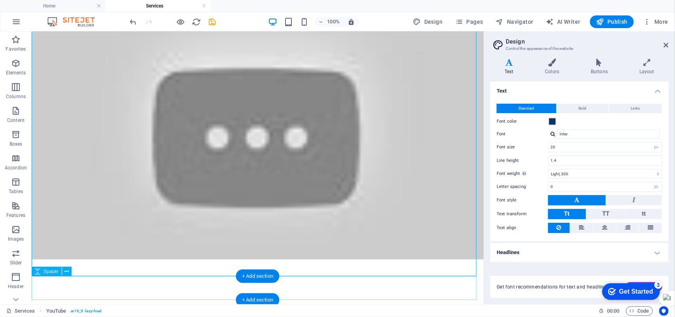
click at [147, 283] on div at bounding box center [257, 271] width 452 height 24
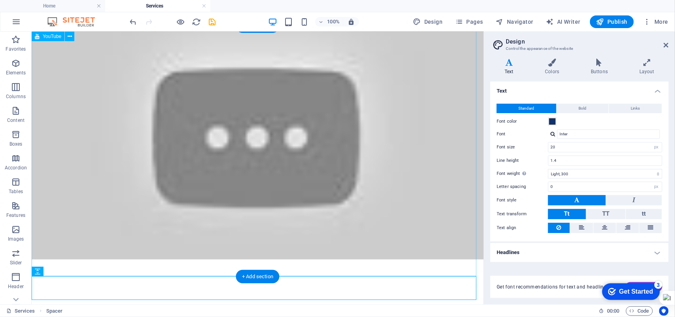
click at [177, 218] on div at bounding box center [257, 132] width 452 height 254
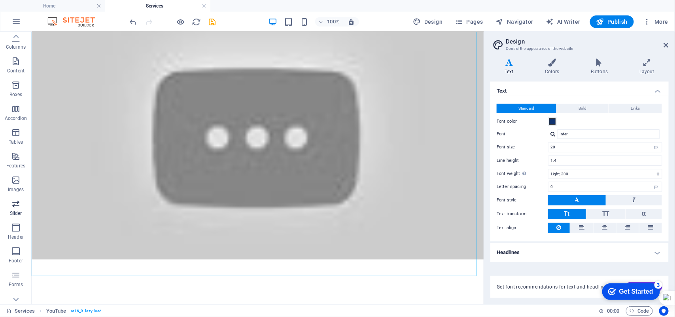
scroll to position [83, 0]
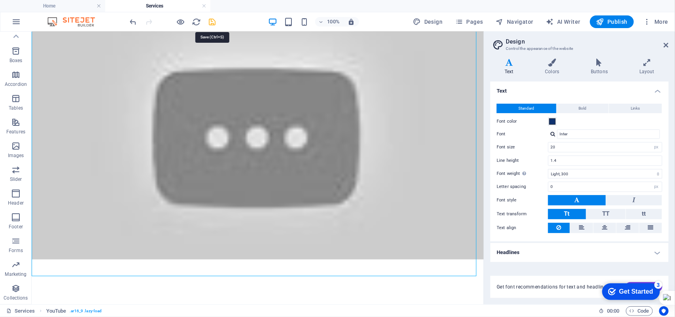
click at [214, 22] on icon "save" at bounding box center [212, 21] width 9 height 9
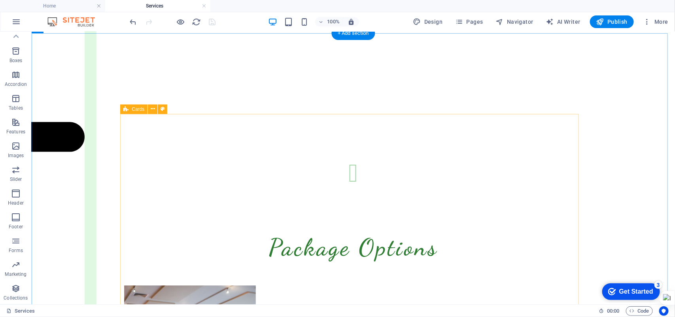
scroll to position [2238, 0]
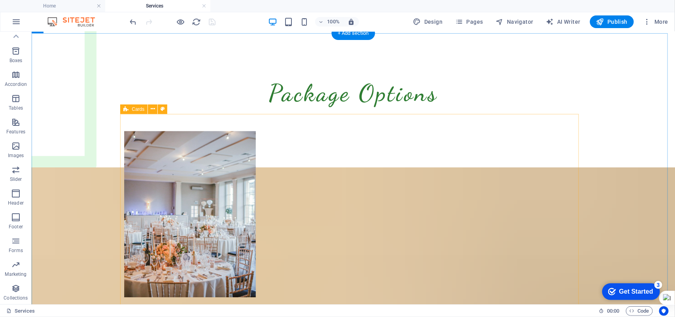
click at [156, 177] on figure at bounding box center [190, 214] width 132 height 166
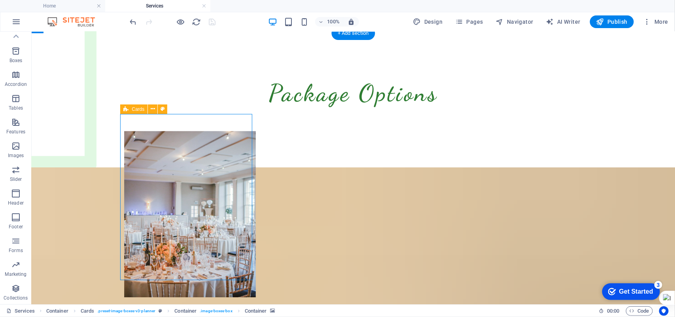
click at [156, 177] on figure at bounding box center [190, 214] width 132 height 166
select select "px"
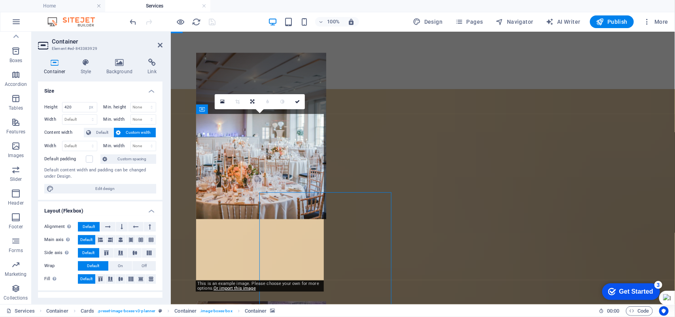
scroll to position [2160, 0]
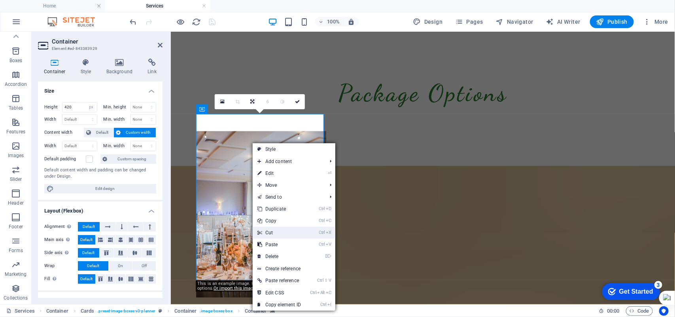
drag, startPoint x: 275, startPoint y: 231, endPoint x: 244, endPoint y: 199, distance: 44.8
click at [275, 231] on link "Ctrl X Cut" at bounding box center [279, 233] width 53 height 12
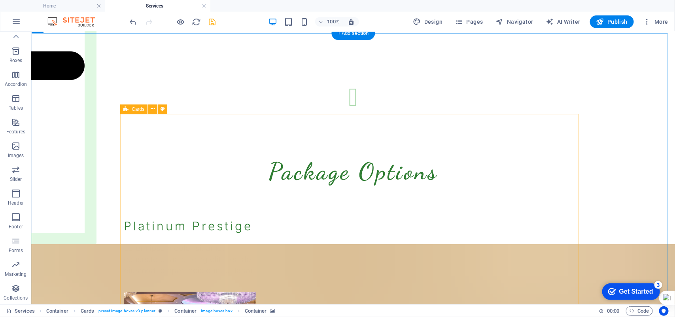
scroll to position [2238, 0]
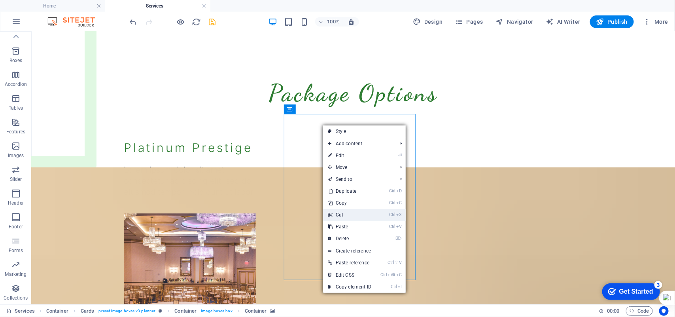
click at [343, 213] on link "Ctrl X Cut" at bounding box center [349, 215] width 53 height 12
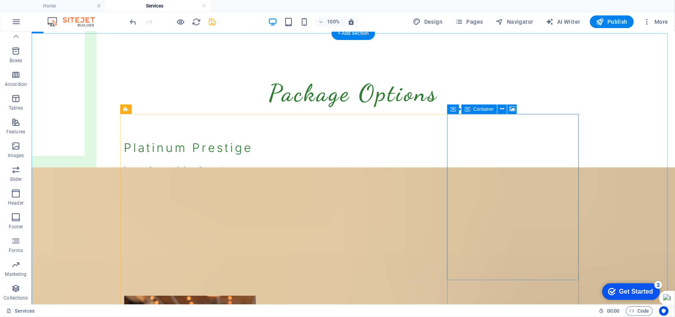
select select "px"
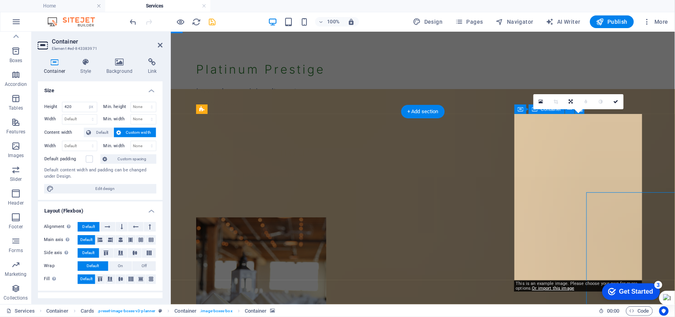
scroll to position [2160, 0]
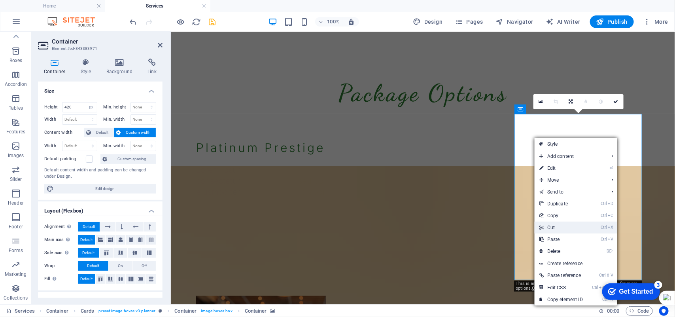
drag, startPoint x: 558, startPoint y: 225, endPoint x: 527, endPoint y: 189, distance: 48.0
click at [558, 225] on link "Ctrl X Cut" at bounding box center [561, 228] width 53 height 12
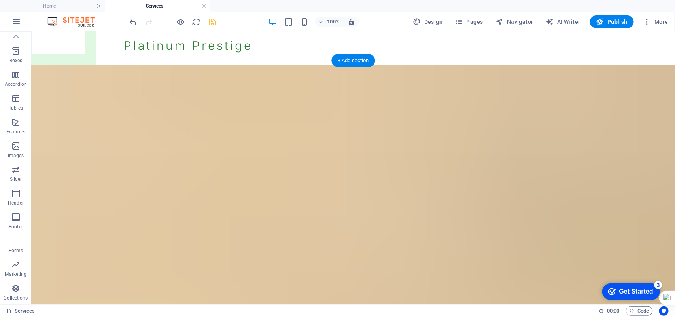
scroll to position [2387, 0]
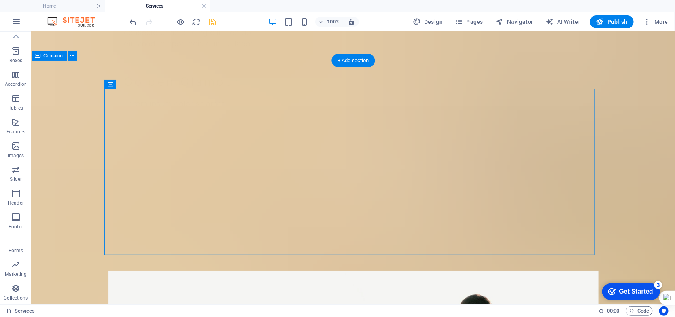
drag, startPoint x: 341, startPoint y: 95, endPoint x: 201, endPoint y: 96, distance: 139.3
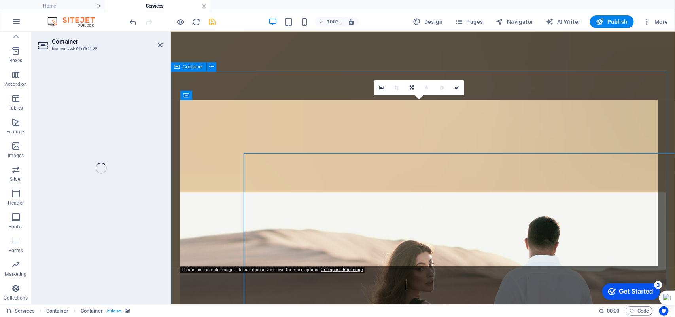
select select "px"
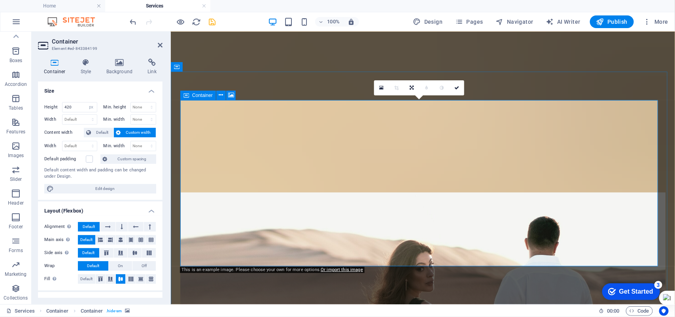
scroll to position [2323, 0]
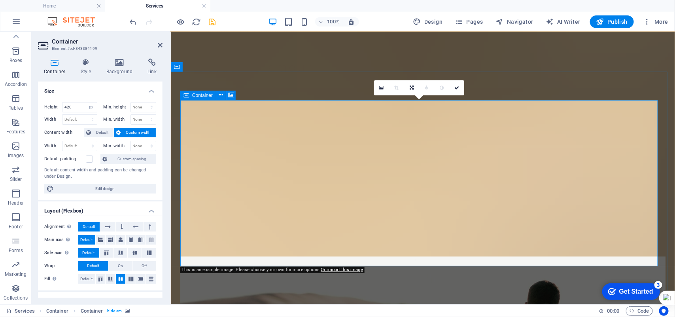
click at [187, 98] on icon at bounding box center [187, 95] width 6 height 9
drag, startPoint x: 188, startPoint y: 96, endPoint x: 189, endPoint y: 100, distance: 4.1
click at [188, 97] on icon at bounding box center [187, 95] width 6 height 9
click at [189, 100] on div "Container" at bounding box center [210, 96] width 61 height 10
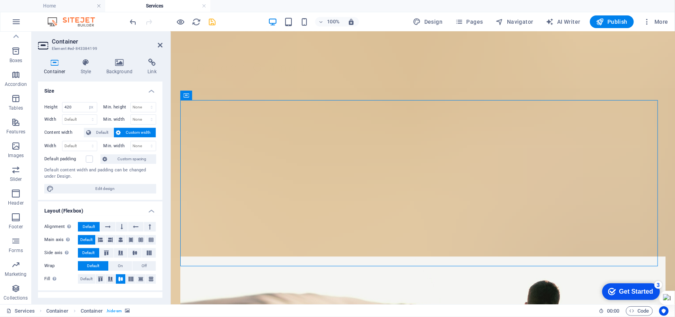
click at [120, 66] on icon at bounding box center [119, 63] width 38 height 8
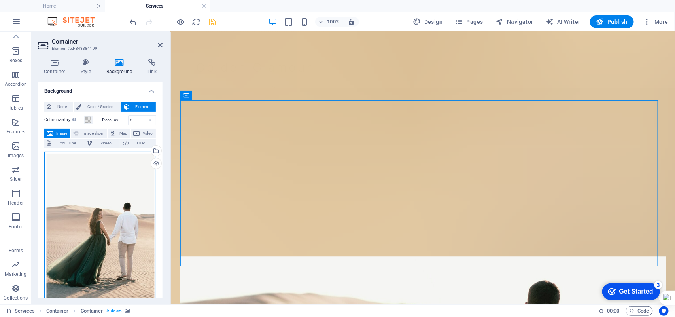
click at [79, 231] on div "Drag files here, click to choose files or select files from Files or our free s…" at bounding box center [100, 235] width 112 height 166
click at [80, 231] on div "Drag files here, click to choose files or select files from Files or our free s…" at bounding box center [100, 235] width 112 height 166
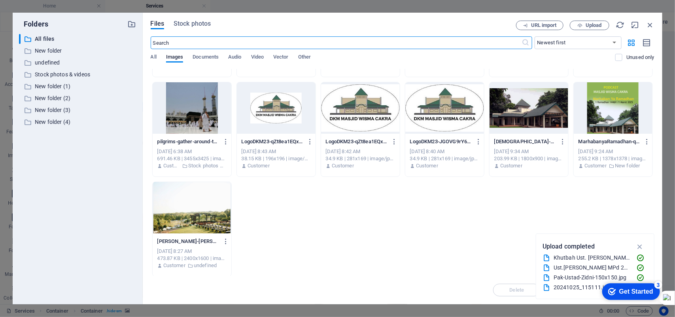
scroll to position [984, 0]
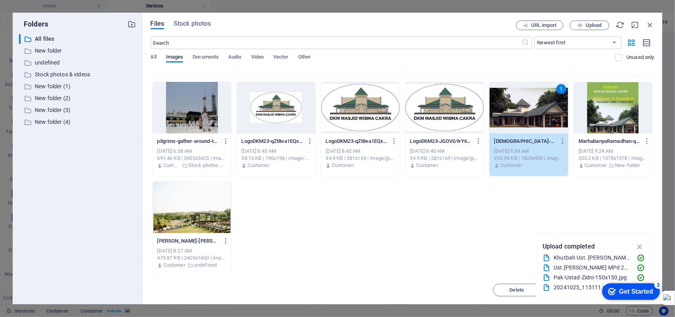
click at [507, 122] on div "1" at bounding box center [529, 107] width 79 height 51
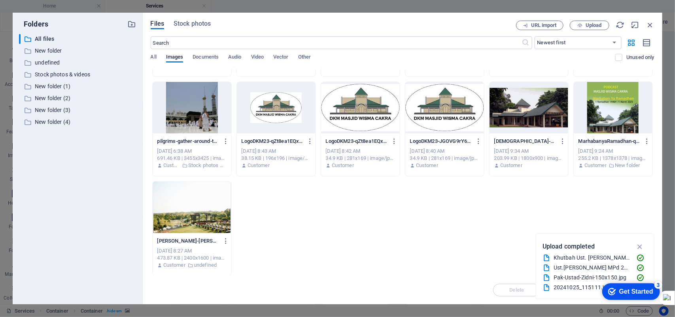
drag, startPoint x: 507, startPoint y: 122, endPoint x: 338, endPoint y: 92, distance: 171.9
click at [509, 125] on div at bounding box center [529, 107] width 79 height 51
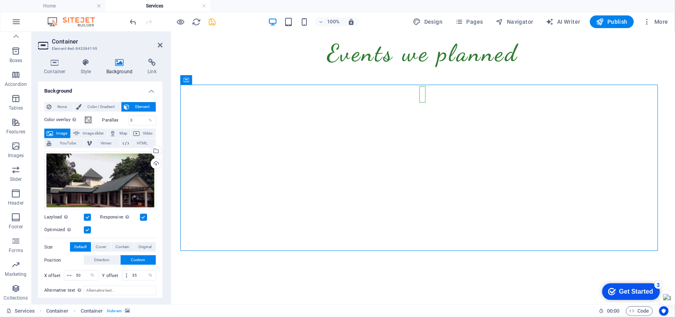
scroll to position [2338, 0]
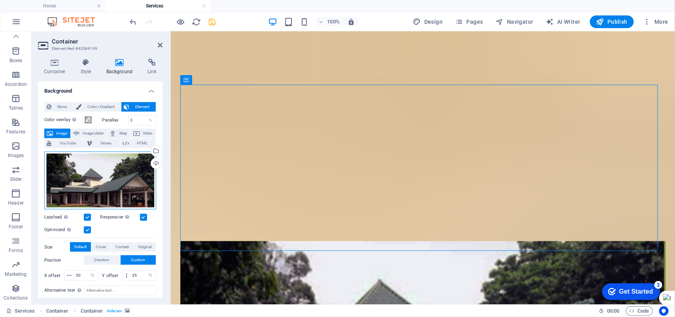
click at [103, 181] on div "Drag files here, click to choose files or select files from Files or our free s…" at bounding box center [100, 181] width 112 height 58
click at [106, 184] on div "Drag files here, click to choose files or select files from Files or our free s…" at bounding box center [100, 181] width 112 height 58
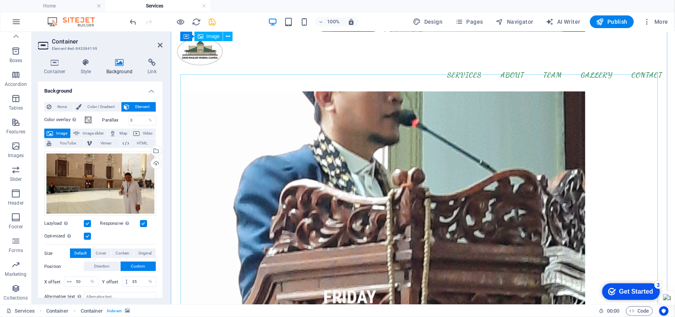
scroll to position [706, 0]
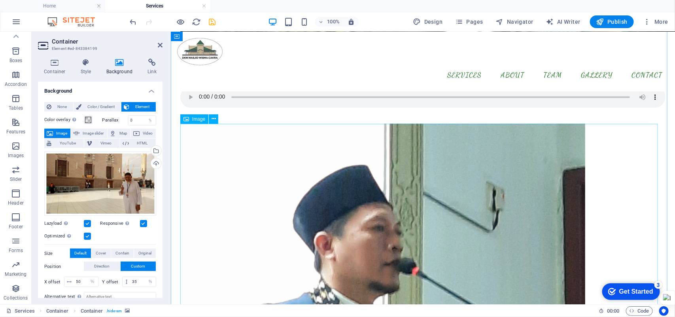
click at [202, 120] on span "Image" at bounding box center [198, 119] width 13 height 5
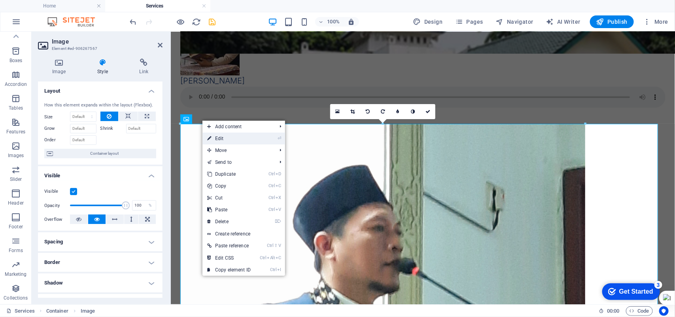
click at [256, 137] on link "⏎ Edit" at bounding box center [229, 139] width 53 height 12
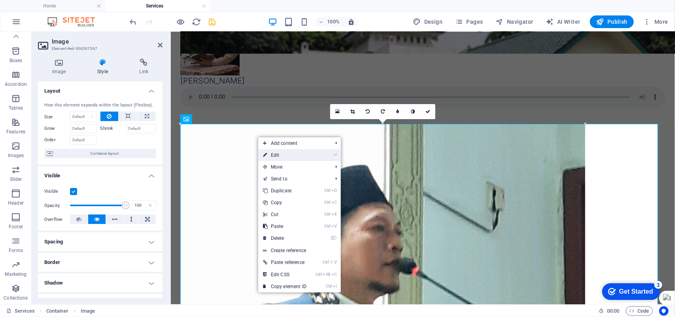
click at [288, 153] on link "⏎ Edit" at bounding box center [284, 155] width 53 height 12
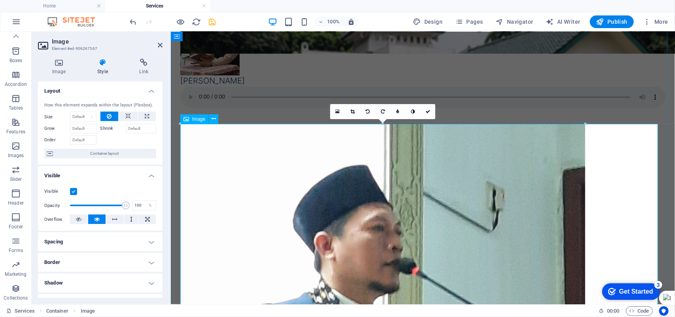
drag, startPoint x: 410, startPoint y: 187, endPoint x: 241, endPoint y: 157, distance: 171.6
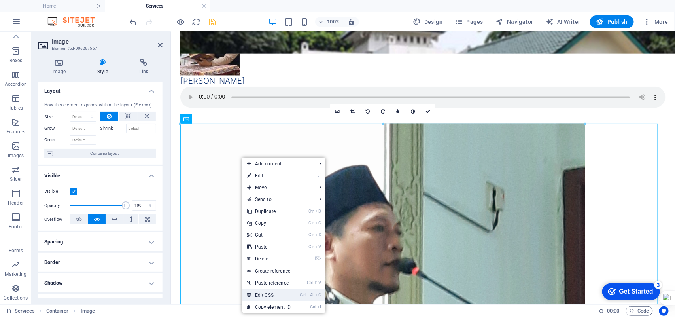
drag, startPoint x: 265, startPoint y: 292, endPoint x: 101, endPoint y: 260, distance: 167.3
click at [265, 292] on link "Ctrl Alt C Edit CSS" at bounding box center [268, 295] width 53 height 12
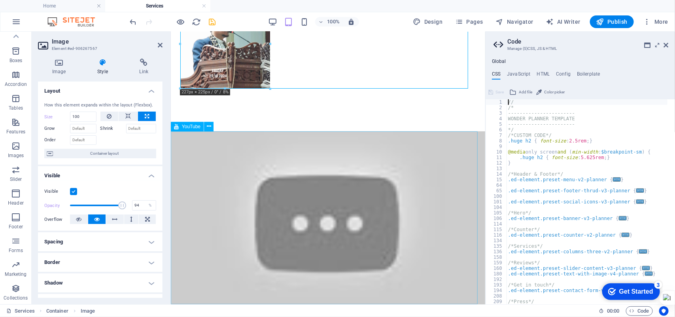
select select "%"
click at [350, 157] on div at bounding box center [328, 219] width 314 height 177
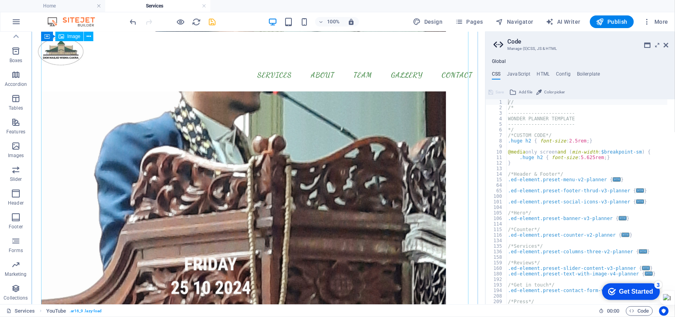
scroll to position [739, 0]
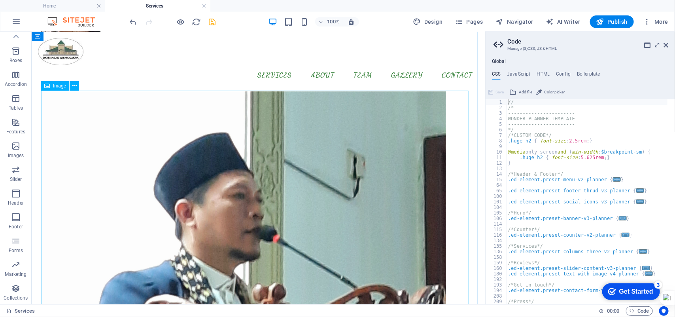
click at [54, 87] on span "Image" at bounding box center [59, 85] width 13 height 5
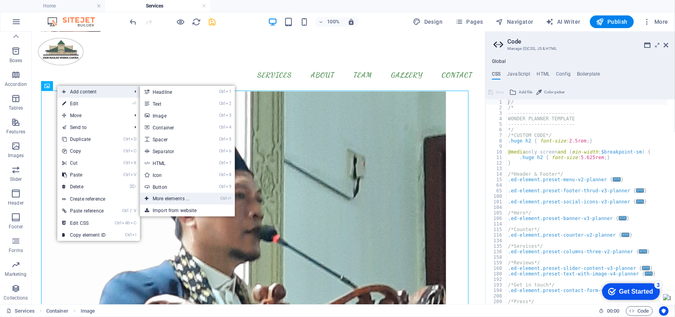
click at [175, 196] on link "Ctrl ⏎ More elements ..." at bounding box center [172, 199] width 65 height 12
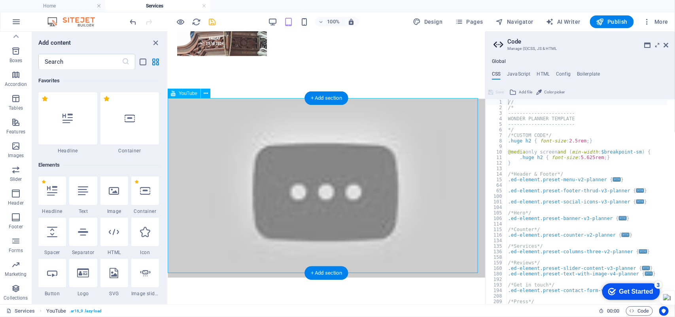
scroll to position [84, 0]
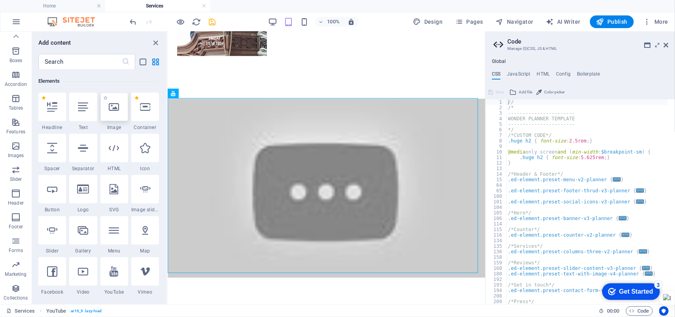
drag, startPoint x: 114, startPoint y: 105, endPoint x: 77, endPoint y: 54, distance: 63.1
click at [114, 105] on icon at bounding box center [114, 107] width 10 height 10
click at [0, 0] on div "Drag here to replace the existing content. Press “Ctrl” if you want to create a…" at bounding box center [0, 0] width 0 height 0
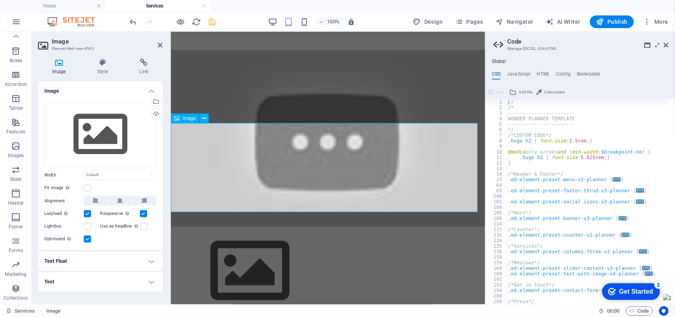
scroll to position [887, 0]
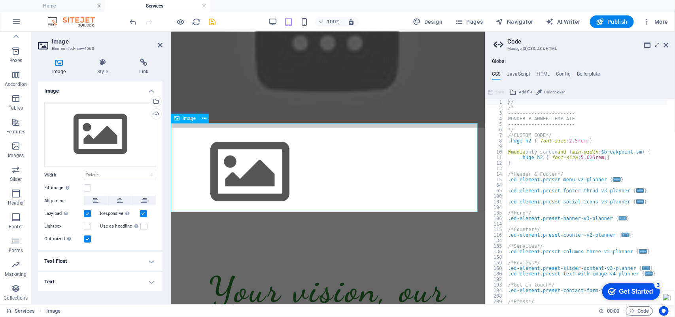
click at [226, 155] on figure at bounding box center [328, 171] width 314 height 89
click at [119, 133] on div "Drag files here, click to choose files or select files from Files or our free s…" at bounding box center [100, 134] width 112 height 65
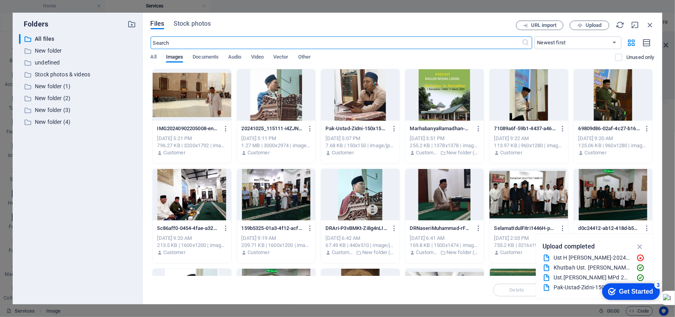
click at [28, 153] on div "​ All files All files ​ New folder New folder ​ undefined undefined ​ Stock pho…" at bounding box center [77, 166] width 117 height 264
click at [653, 26] on icon "button" at bounding box center [650, 25] width 9 height 9
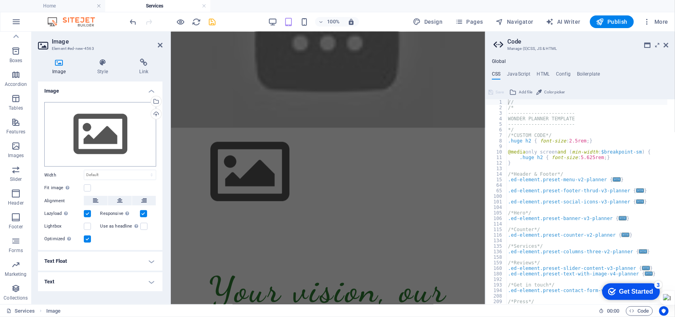
scroll to position [689, 0]
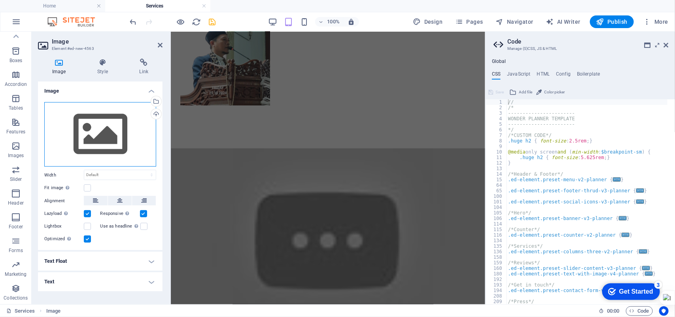
click at [93, 128] on div "Drag files here, click to choose files or select files from Files or our free s…" at bounding box center [100, 134] width 112 height 65
click at [94, 127] on div "Drag files here, click to choose files or select files from Files or our free s…" at bounding box center [100, 134] width 112 height 65
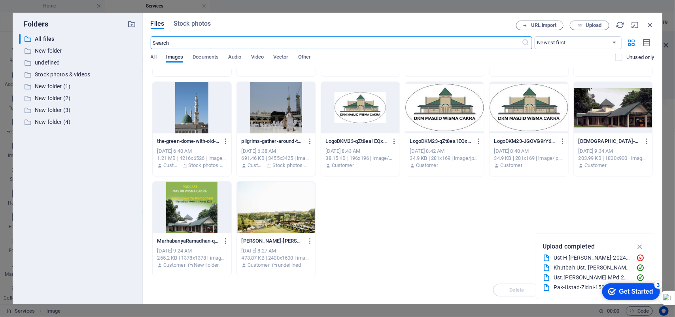
scroll to position [756, 0]
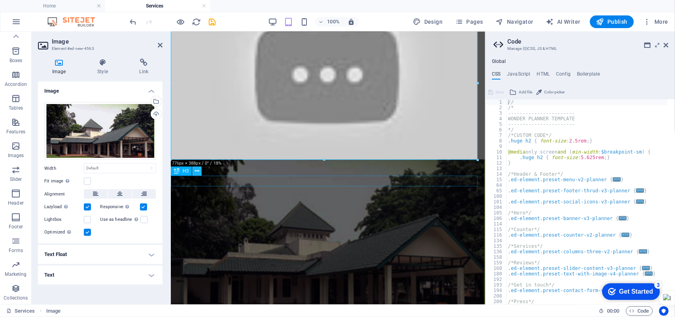
scroll to position [1004, 0]
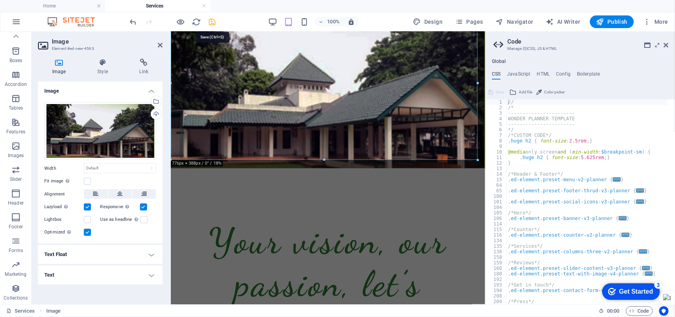
click at [212, 25] on icon "save" at bounding box center [212, 21] width 9 height 9
click at [212, 25] on div at bounding box center [173, 21] width 89 height 13
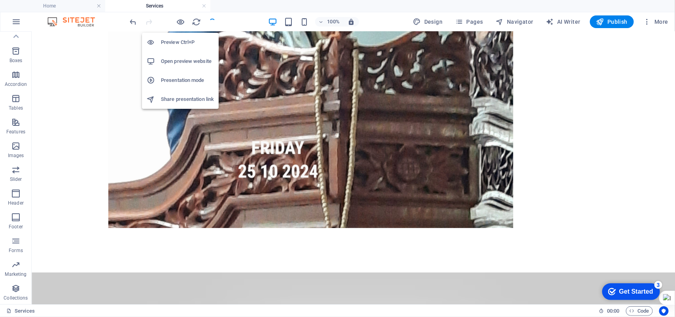
scroll to position [1627, 0]
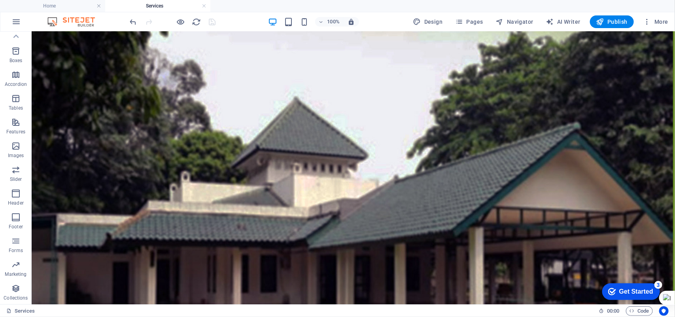
click at [212, 23] on div at bounding box center [173, 21] width 89 height 13
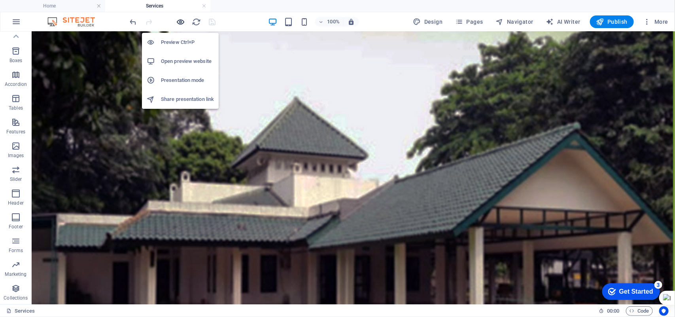
click at [179, 22] on icon "button" at bounding box center [180, 21] width 9 height 9
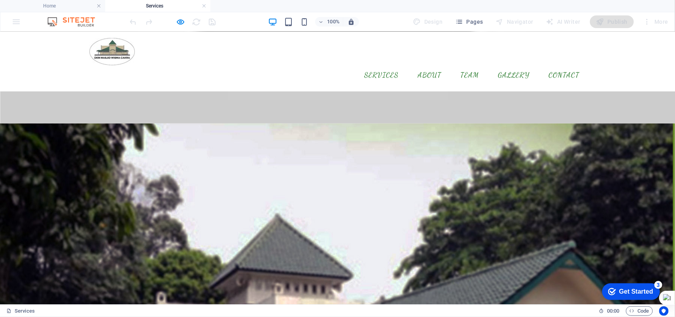
scroll to position [1497, 0]
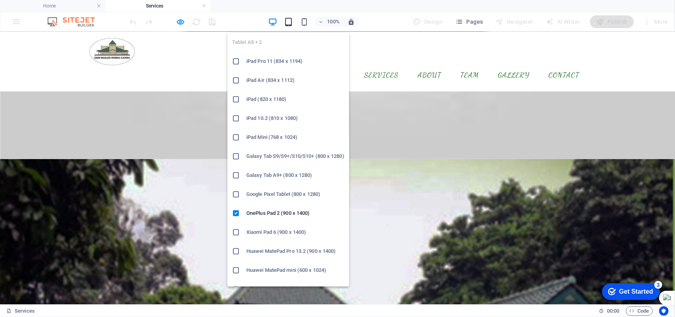
click at [292, 26] on icon "button" at bounding box center [288, 21] width 9 height 9
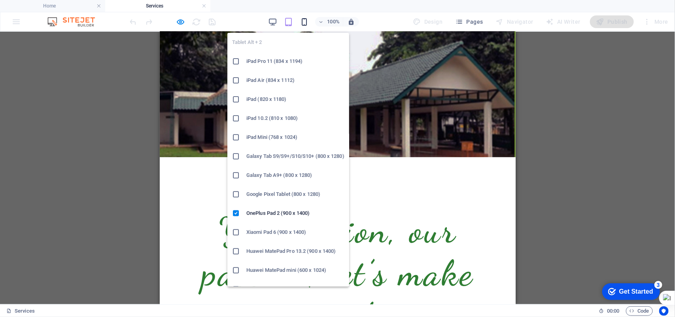
click at [307, 24] on icon "button" at bounding box center [304, 21] width 9 height 9
click at [304, 23] on icon "button" at bounding box center [304, 21] width 9 height 9
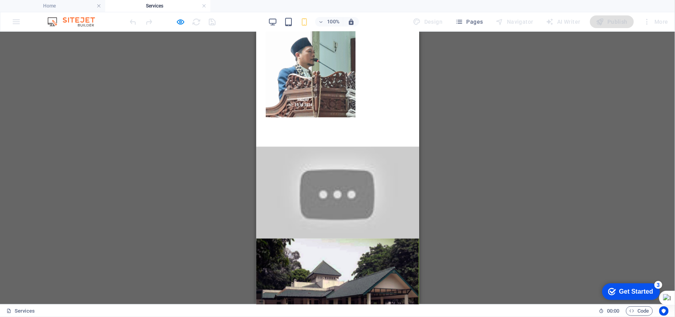
scroll to position [742, 0]
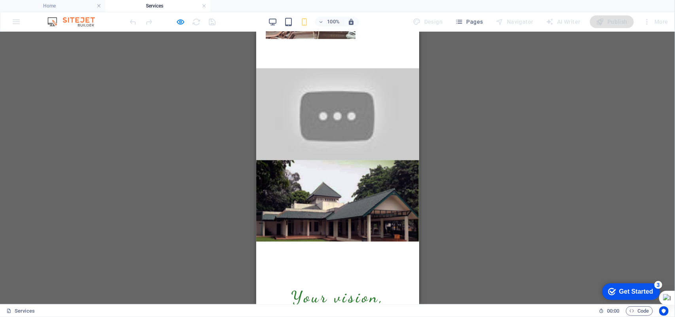
click at [327, 114] on div at bounding box center [337, 114] width 163 height 92
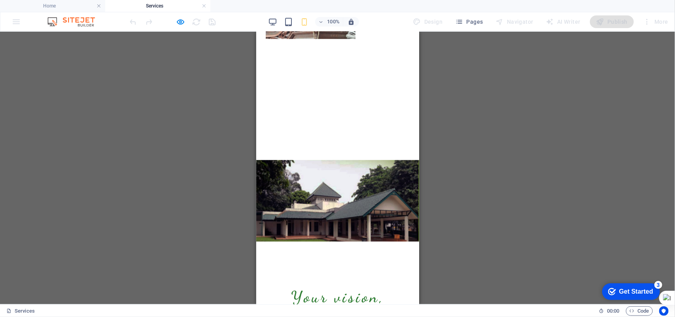
click at [439, 74] on div "Drag here to replace the existing content. Press “Ctrl” if you want to create a…" at bounding box center [337, 168] width 675 height 273
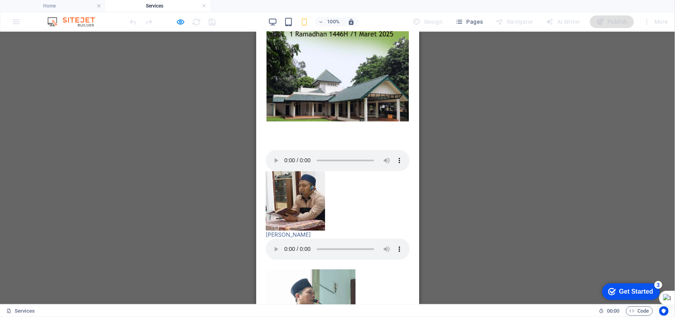
scroll to position [494, 0]
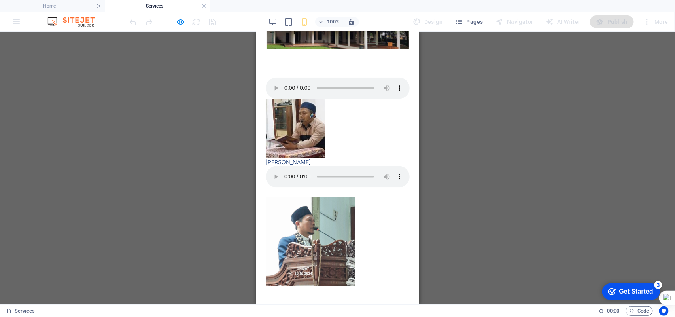
click at [277, 125] on img at bounding box center [294, 128] width 59 height 59
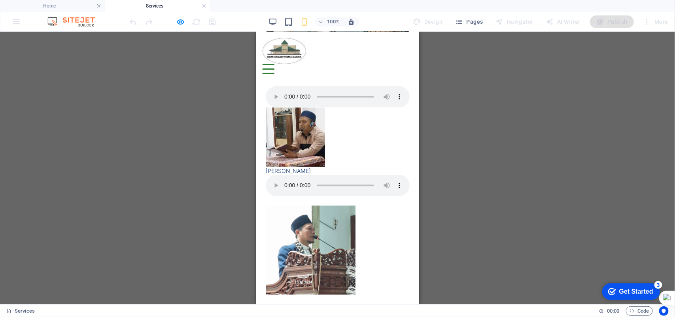
scroll to position [396, 0]
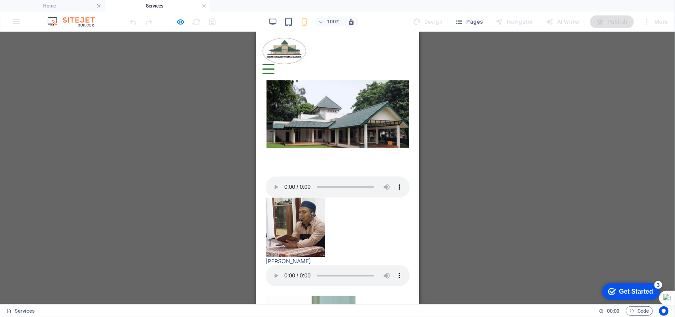
click at [478, 173] on div "Drag here to replace the existing content. Press “Ctrl” if you want to create a…" at bounding box center [337, 168] width 675 height 273
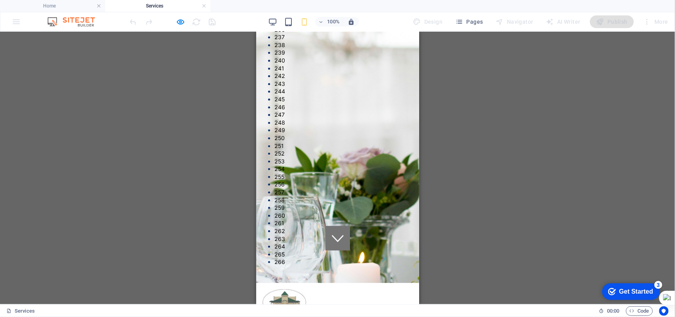
scroll to position [0, 0]
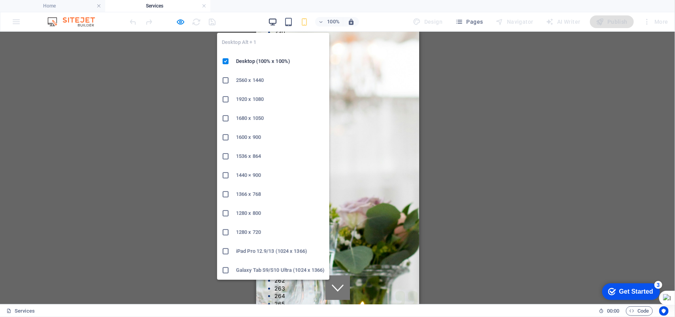
click at [275, 22] on icon "button" at bounding box center [272, 21] width 9 height 9
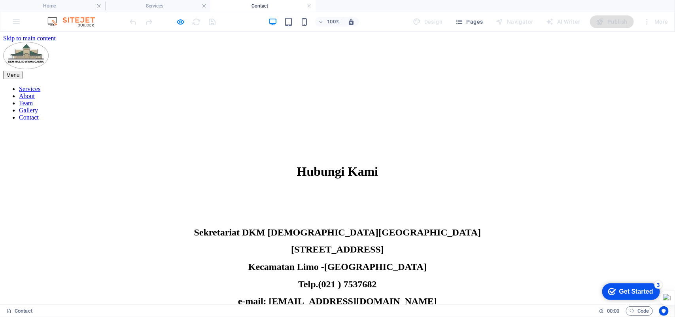
click at [504, 85] on nav "Services About Team Gallery Contact" at bounding box center [337, 103] width 669 height 36
click at [517, 85] on nav "Services About Team Gallery Contact" at bounding box center [337, 103] width 669 height 36
click at [171, 60] on h6 "Open preview website" at bounding box center [187, 61] width 53 height 9
click at [181, 21] on icon "button" at bounding box center [180, 21] width 9 height 9
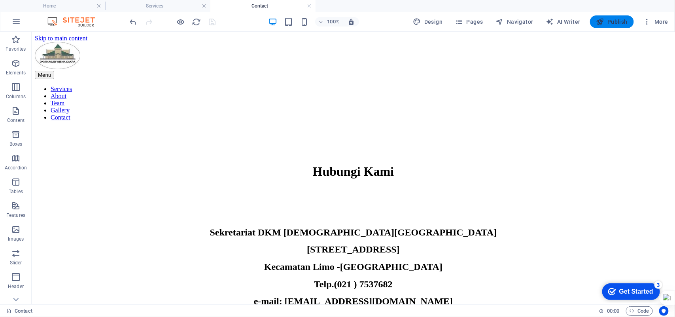
click at [614, 21] on span "Publish" at bounding box center [612, 22] width 31 height 8
